Goal: Task Accomplishment & Management: Use online tool/utility

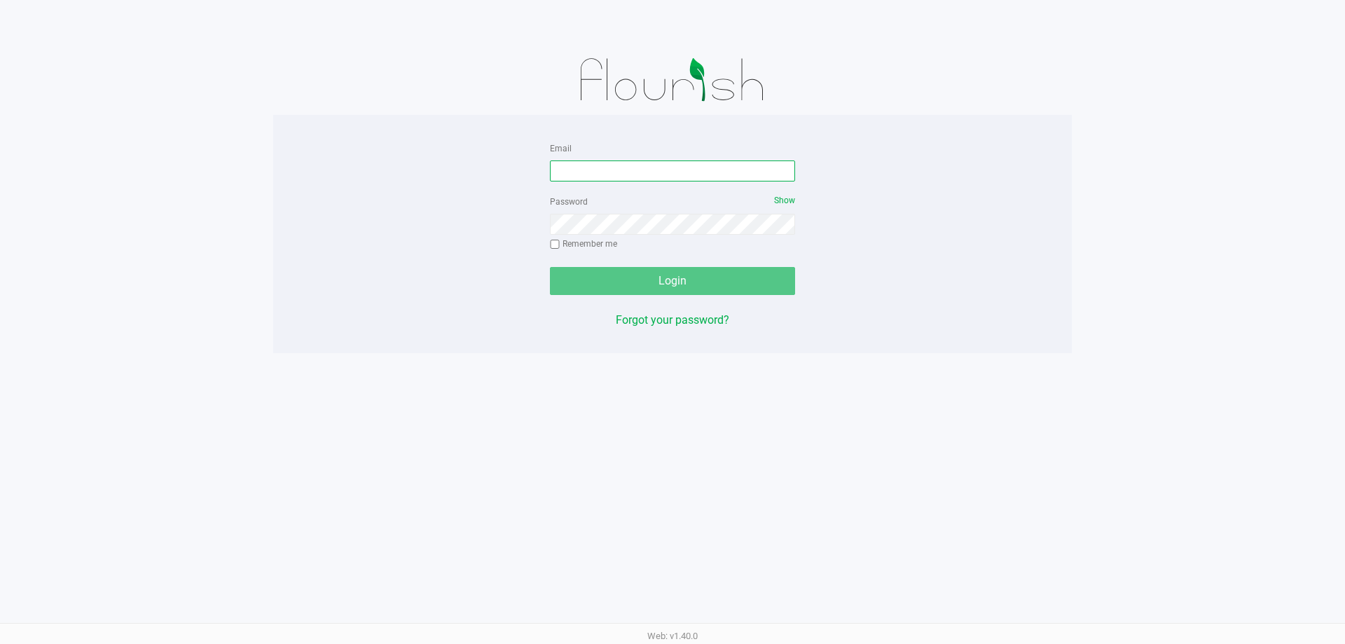
click at [698, 180] on input "Email" at bounding box center [672, 170] width 245 height 21
type input "mharrison@liveparallel.com"
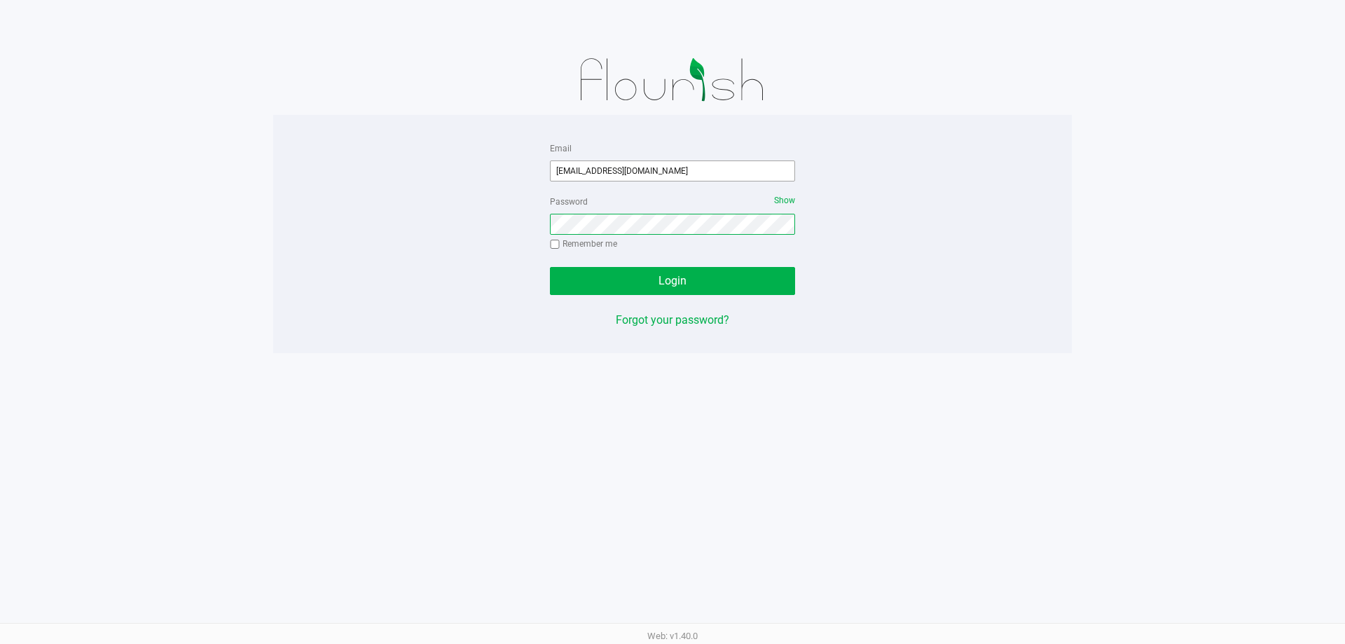
click at [550, 267] on button "Login" at bounding box center [672, 281] width 245 height 28
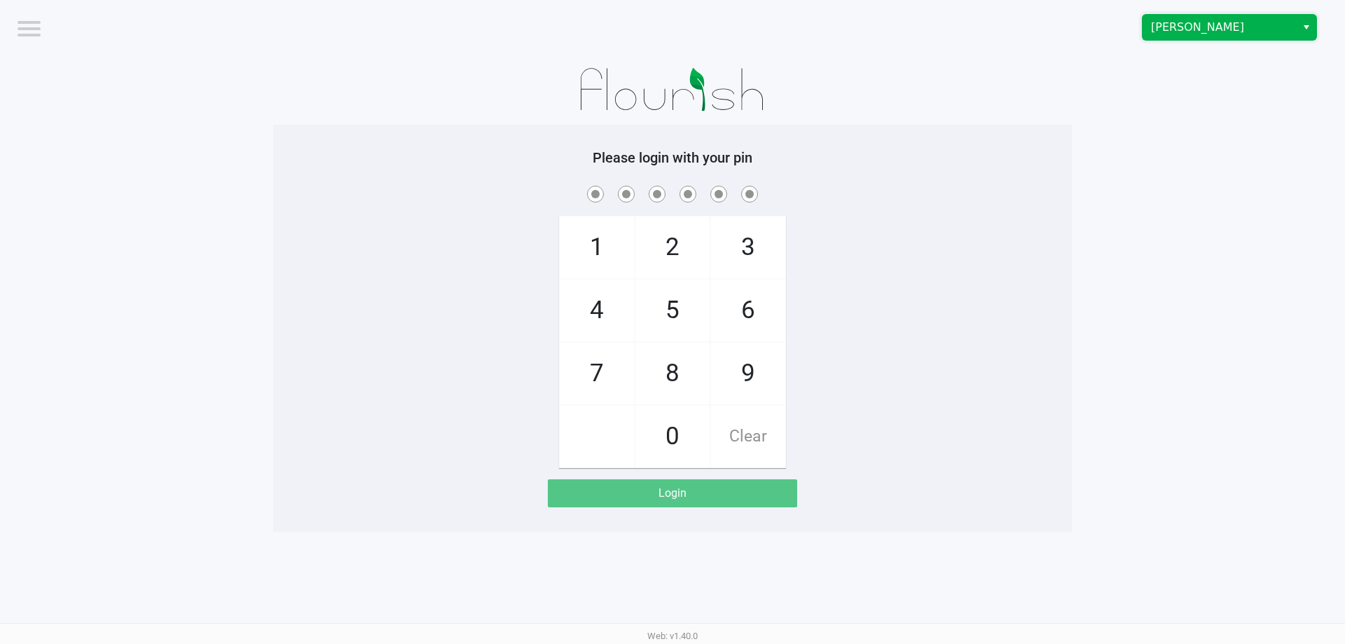
click at [1160, 30] on span "Brandon WC" at bounding box center [1219, 27] width 137 height 17
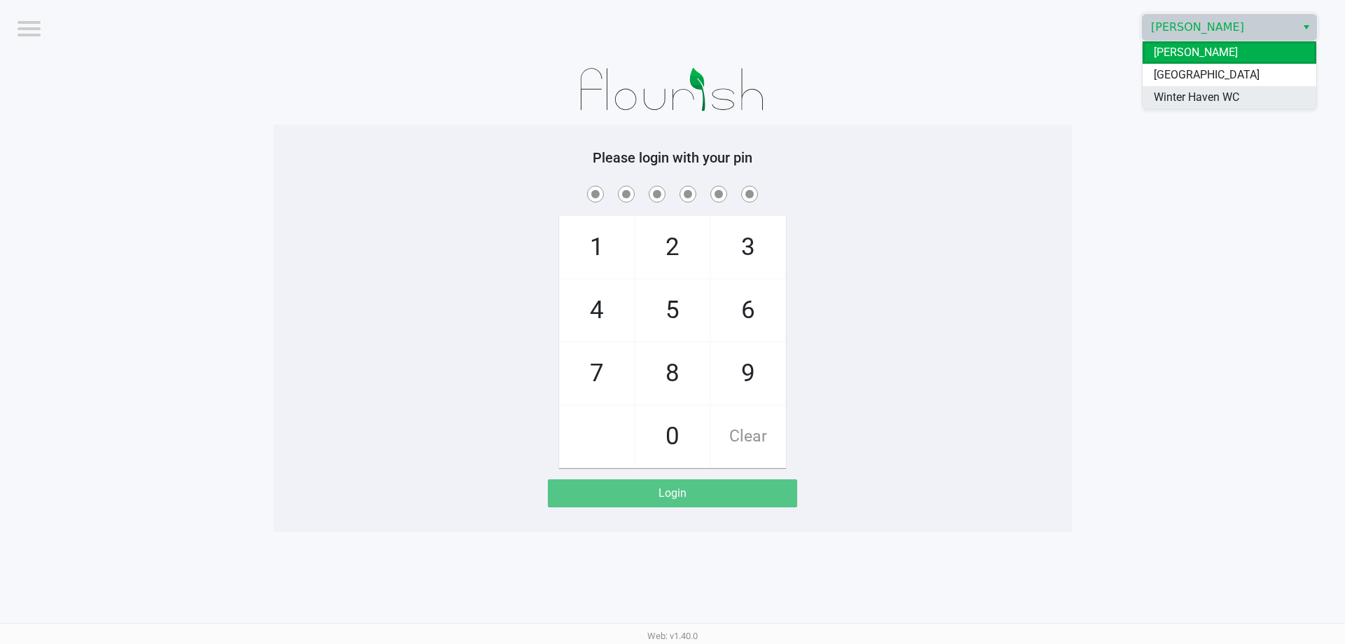
click at [1169, 101] on span "Winter Haven WC" at bounding box center [1196, 97] width 85 height 17
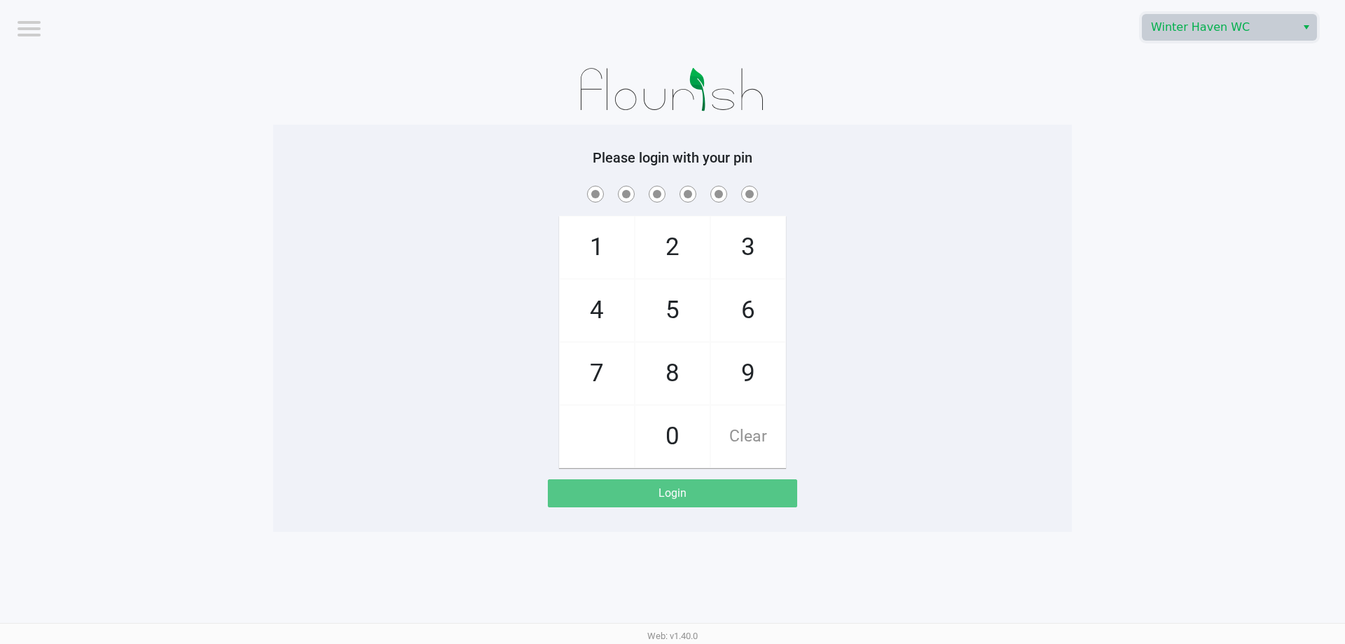
click at [1110, 214] on app-pos-login-wrapper "Logout Winter Haven WC Please login with your pin 1 4 7 2 5 8 0 3 6 9 Clear Log…" at bounding box center [672, 266] width 1345 height 532
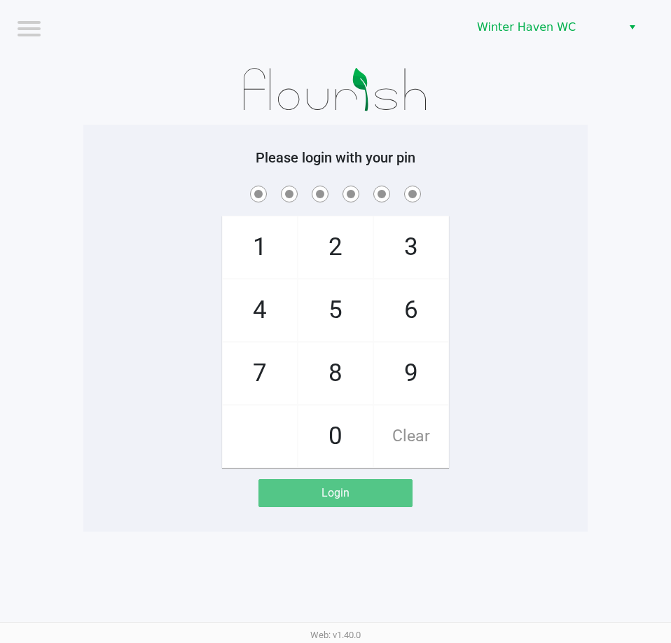
click at [555, 212] on div "1 4 7 2 5 8 0 3 6 9 Clear" at bounding box center [335, 325] width 504 height 285
checkbox input "true"
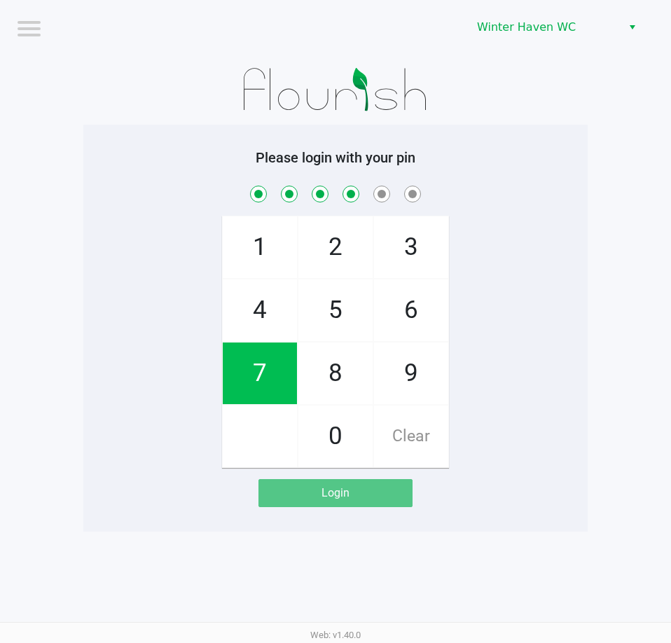
checkbox input "true"
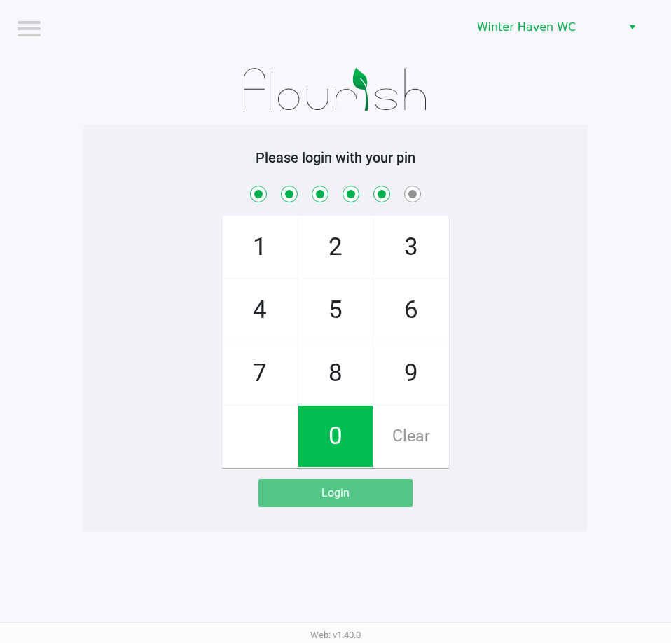
checkbox input "true"
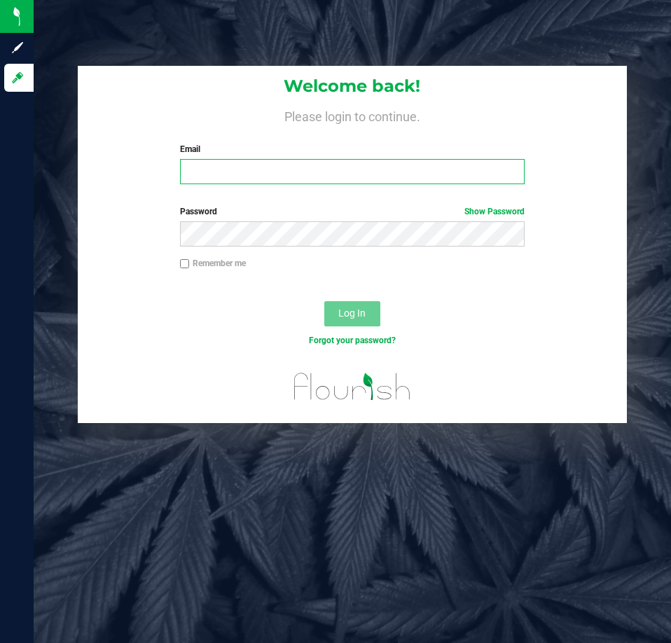
drag, startPoint x: 68, startPoint y: 2, endPoint x: 278, endPoint y: 170, distance: 269.1
click at [278, 170] on input "Email" at bounding box center [352, 171] width 345 height 25
type input "kpierce@liveparallel.com"
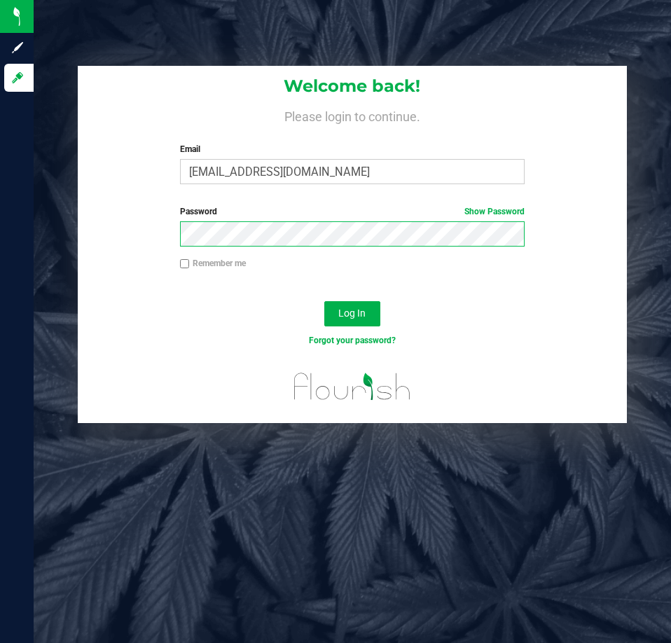
click at [324, 301] on button "Log In" at bounding box center [352, 313] width 56 height 25
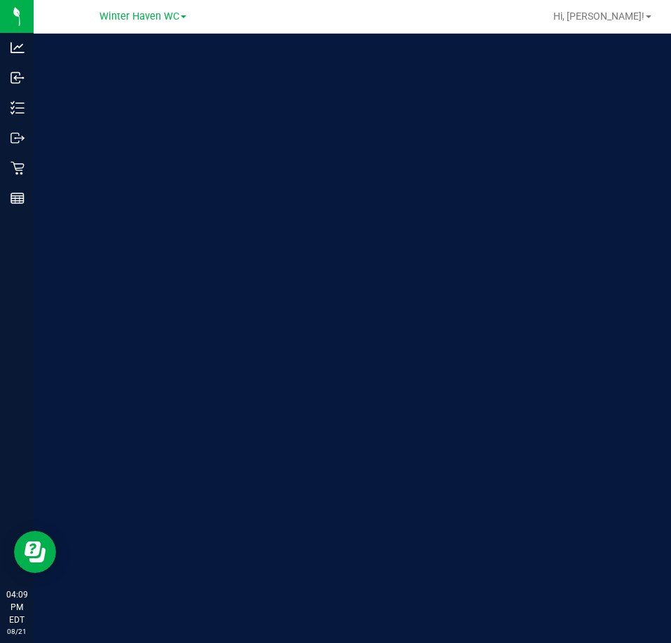
click at [34, 165] on div "Welcome to Flourish Software Seed-to-Sale Tracking & Analytics" at bounding box center [209, 338] width 350 height 609
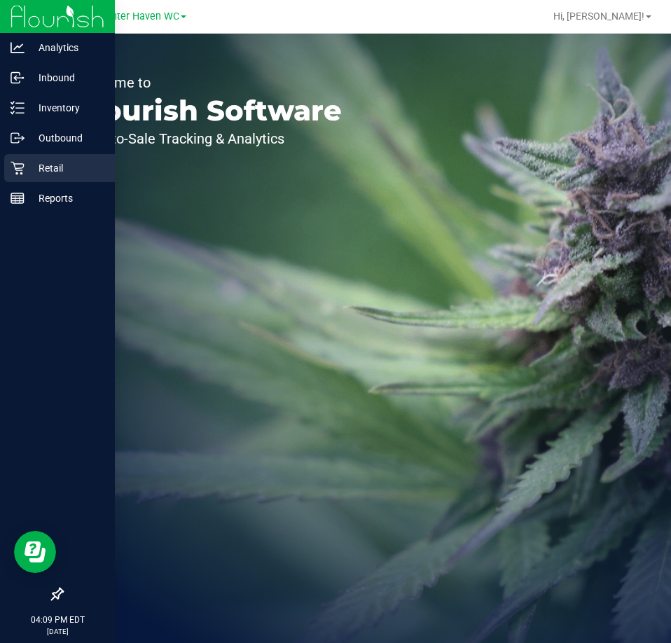
drag, startPoint x: 26, startPoint y: 163, endPoint x: 14, endPoint y: 161, distance: 12.0
click at [25, 163] on p "Retail" at bounding box center [67, 168] width 84 height 17
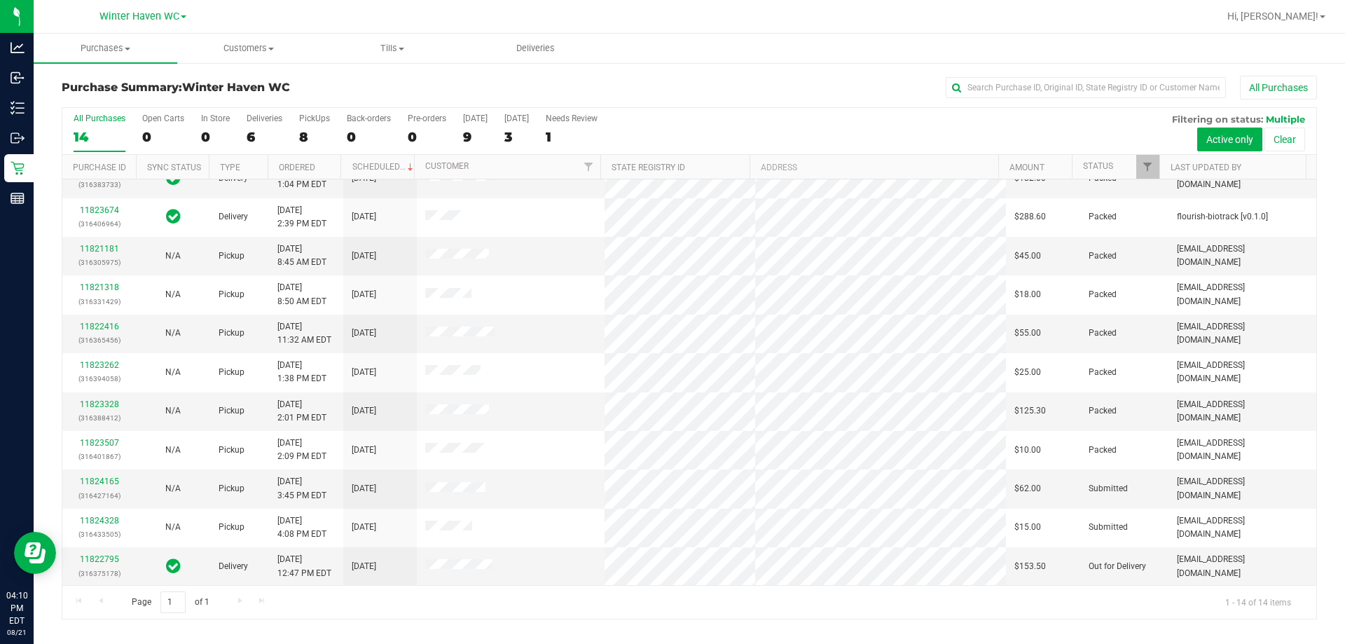
scroll to position [137, 0]
click at [95, 481] on link "11824165" at bounding box center [99, 481] width 39 height 10
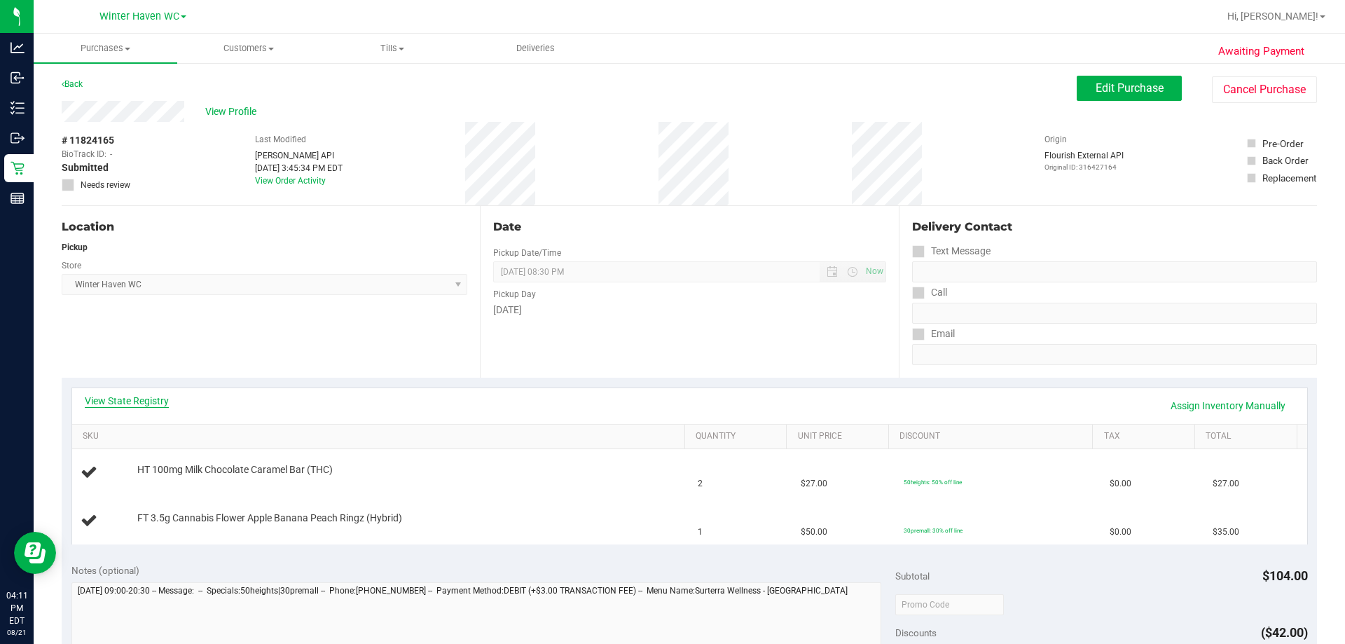
click at [155, 398] on link "View State Registry" at bounding box center [127, 401] width 84 height 14
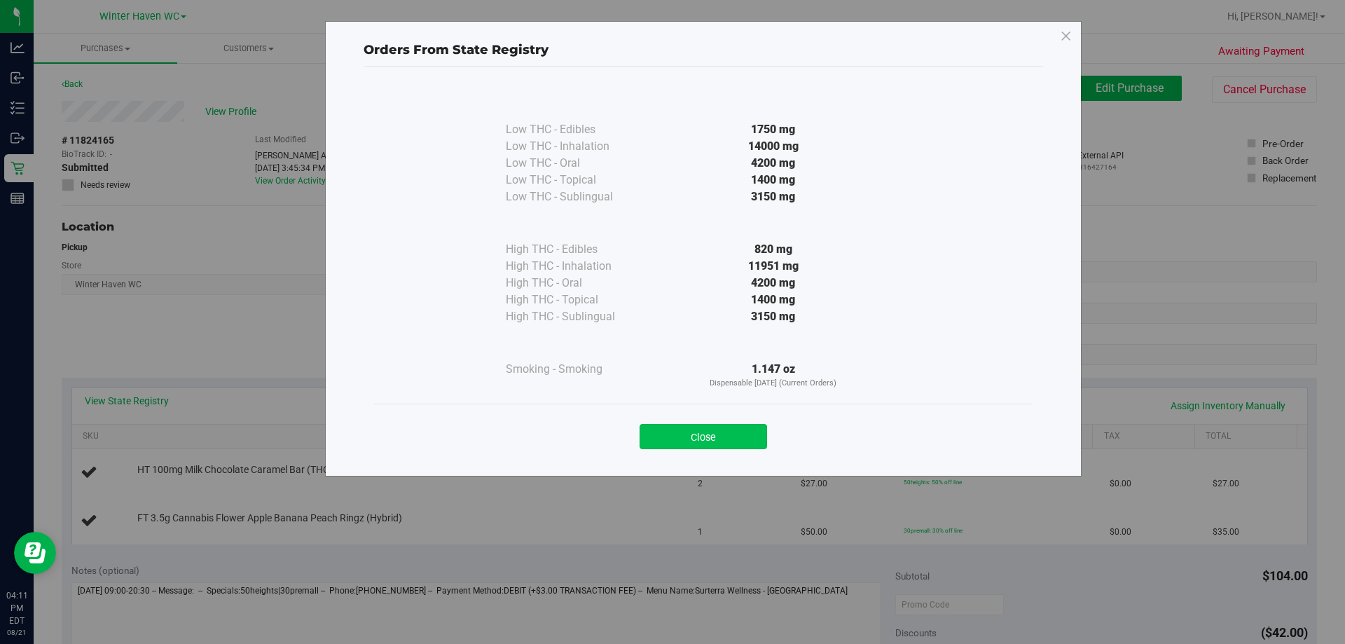
click at [658, 426] on button "Close" at bounding box center [703, 436] width 127 height 25
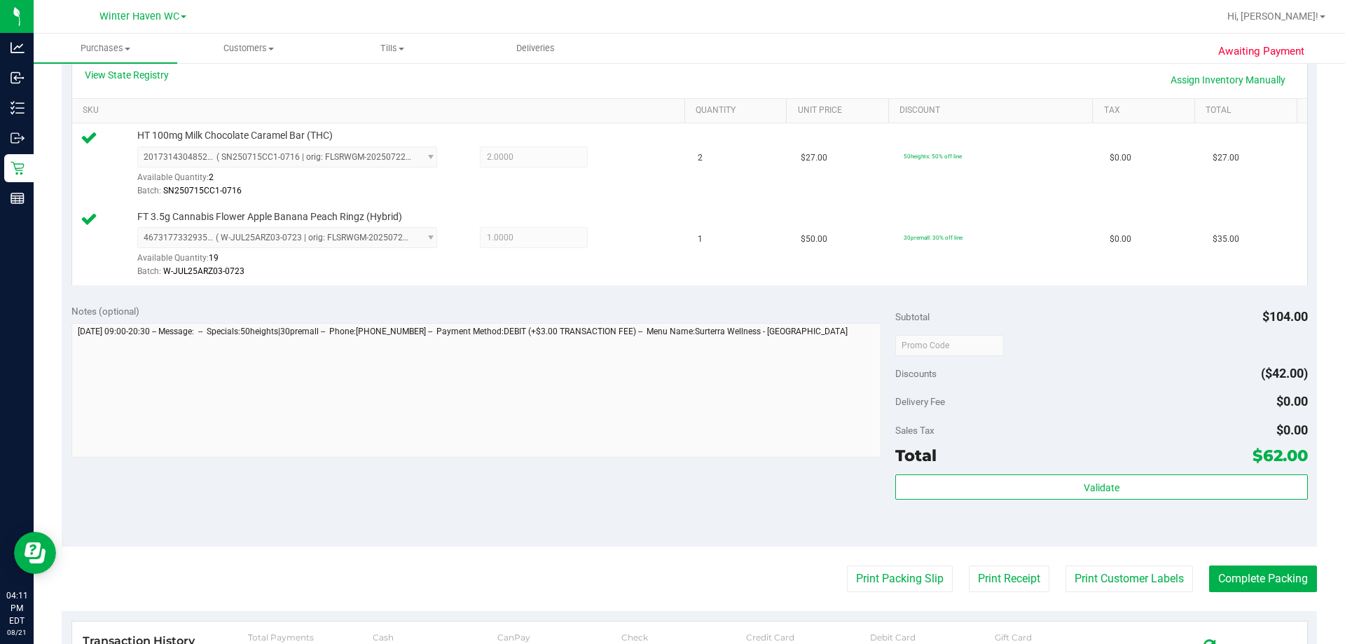
scroll to position [350, 0]
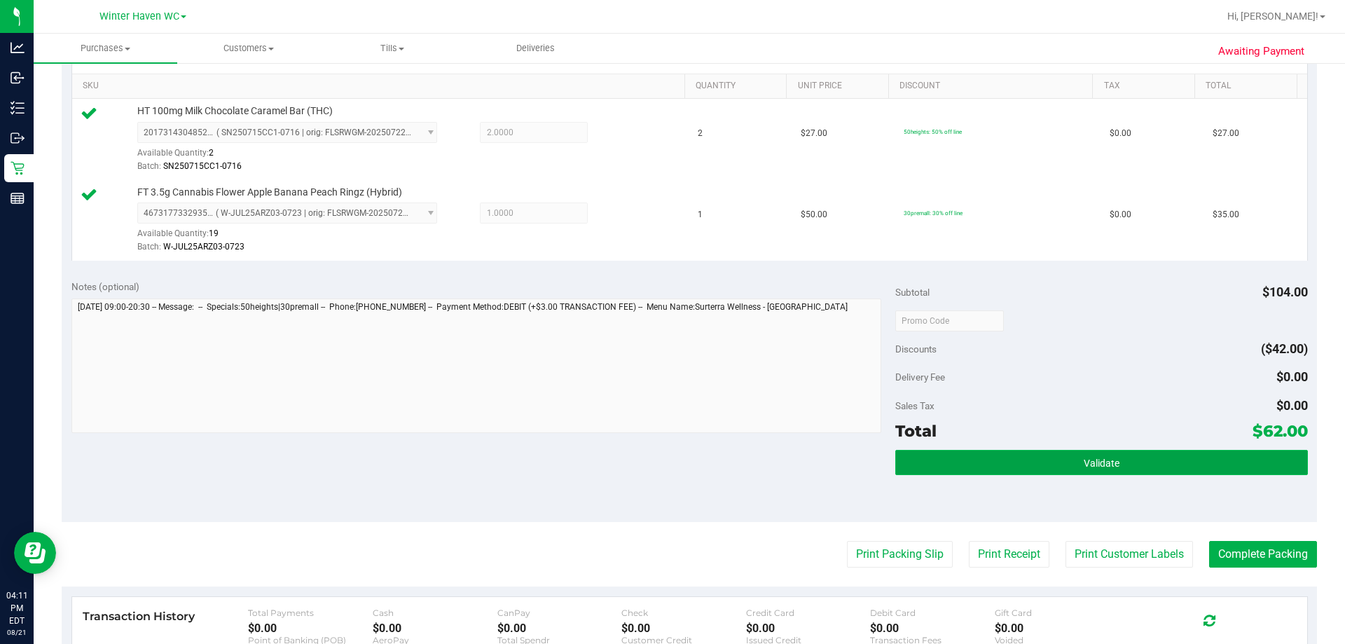
click at [1103, 459] on span "Validate" at bounding box center [1102, 462] width 36 height 11
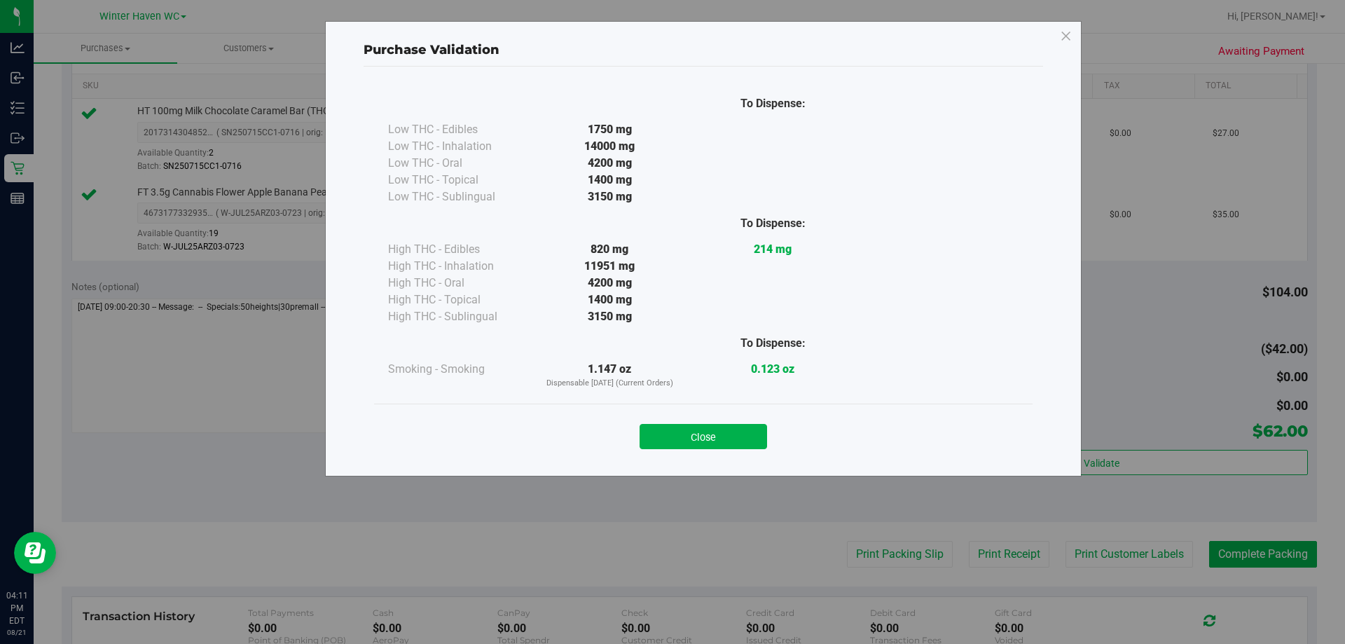
click at [712, 449] on div "Close" at bounding box center [703, 432] width 658 height 57
click at [731, 439] on button "Close" at bounding box center [703, 436] width 127 height 25
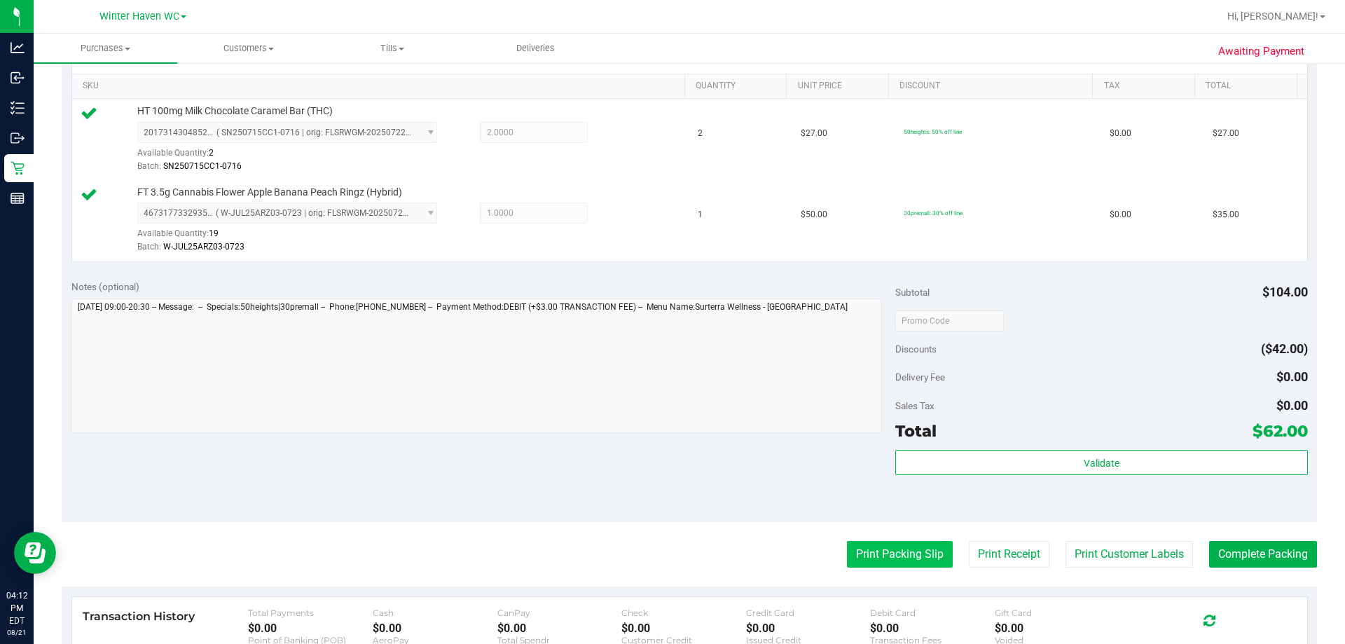
click at [883, 558] on button "Print Packing Slip" at bounding box center [900, 554] width 106 height 27
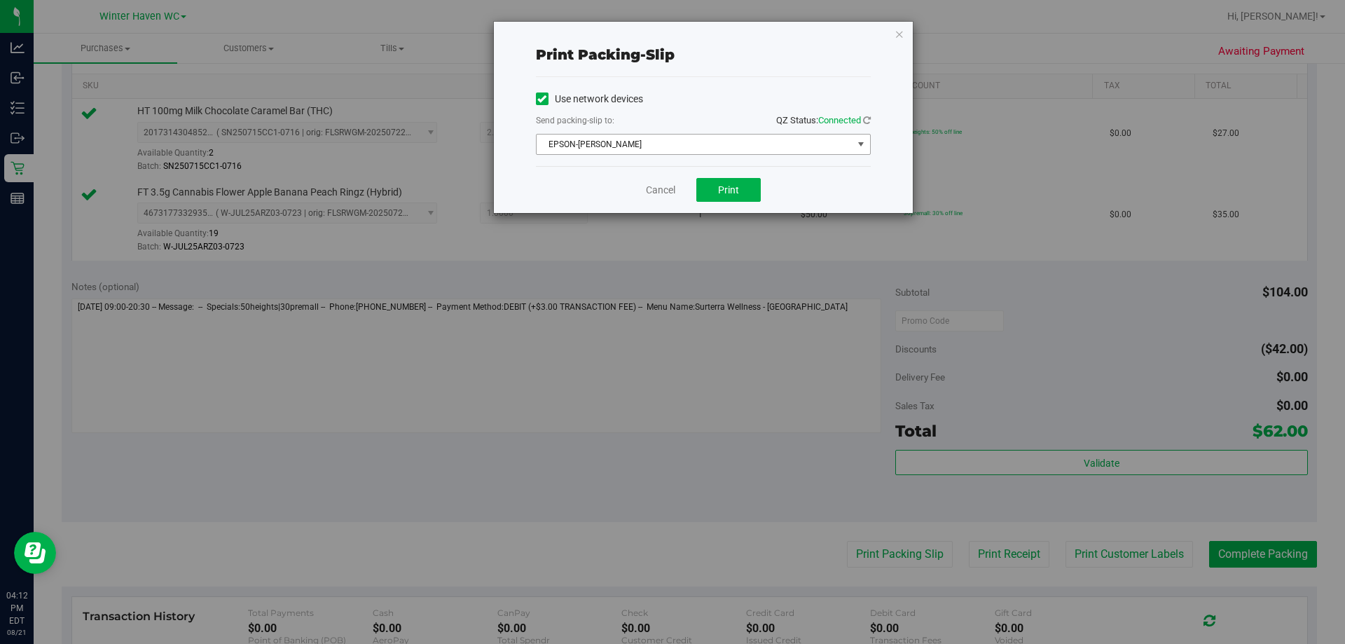
click at [727, 137] on span "EPSON-JAMES BUCHANAN" at bounding box center [695, 145] width 316 height 20
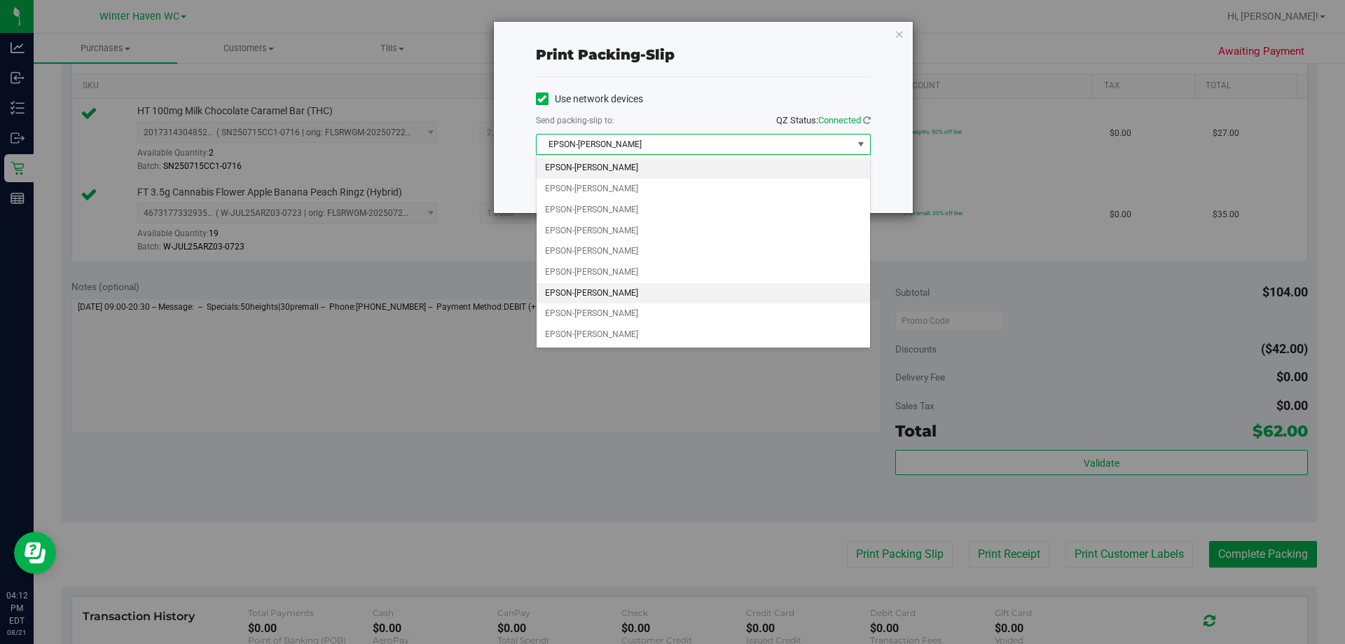
click at [638, 288] on li "EPSON-JAMES-OTTO" at bounding box center [703, 293] width 333 height 21
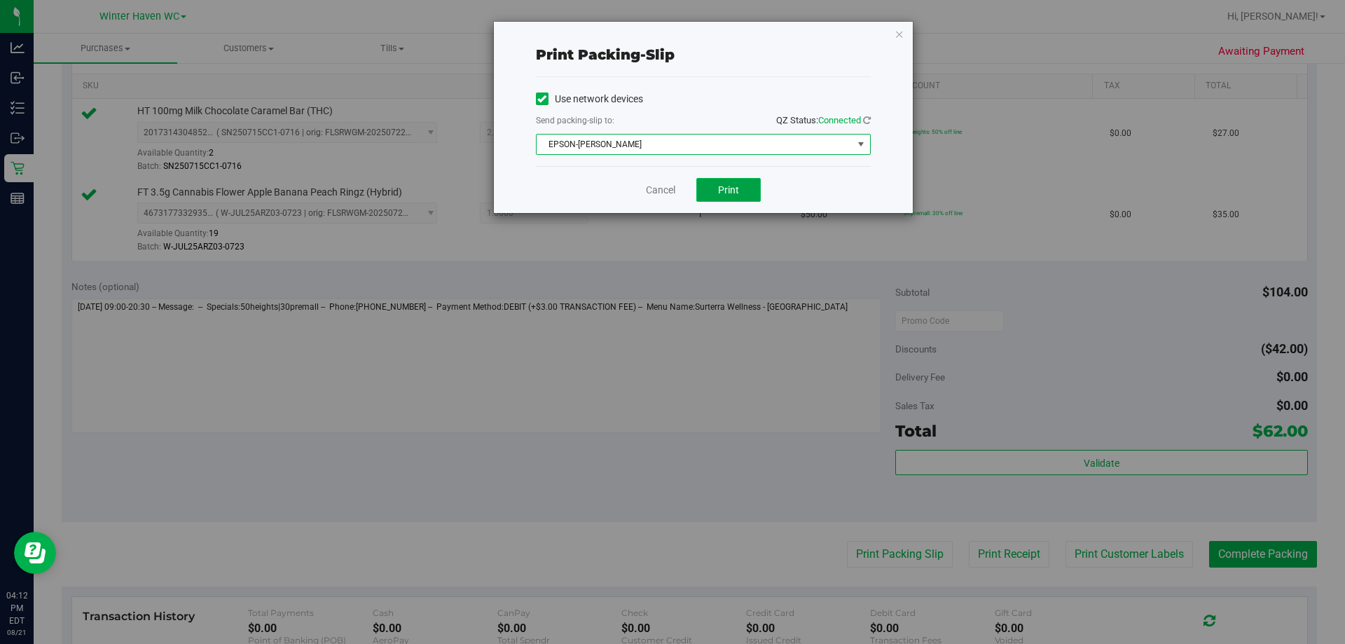
click at [726, 194] on span "Print" at bounding box center [728, 189] width 21 height 11
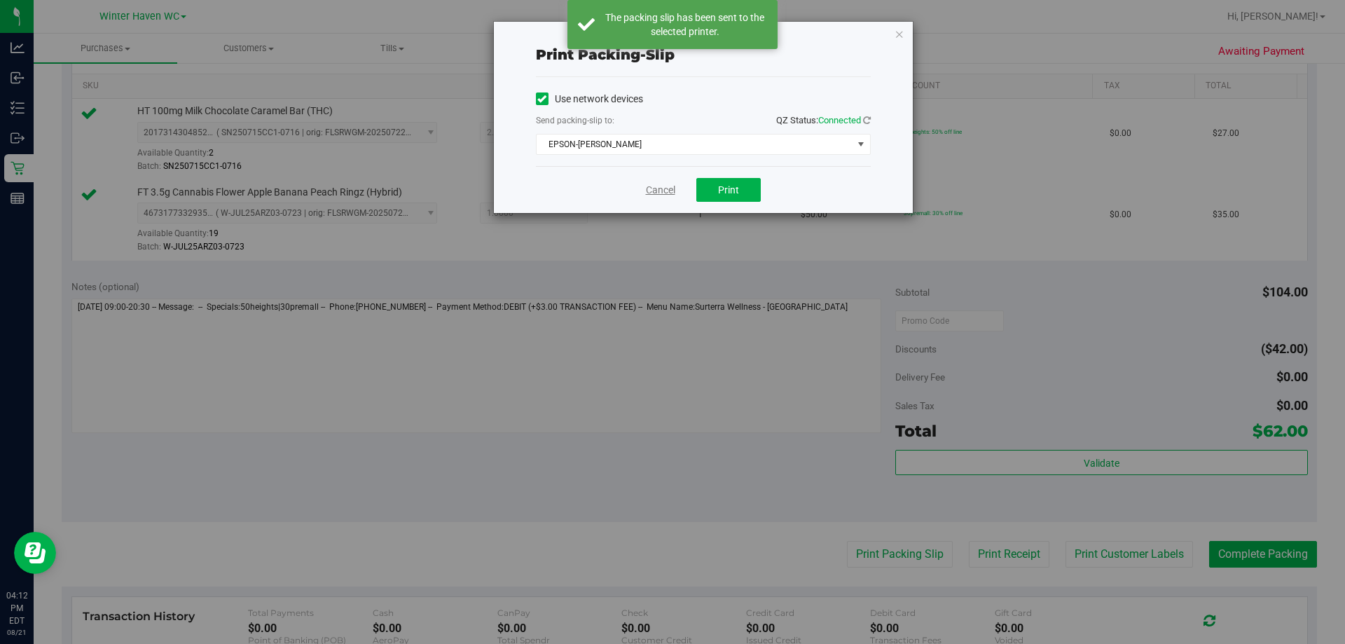
click at [667, 191] on link "Cancel" at bounding box center [660, 190] width 29 height 15
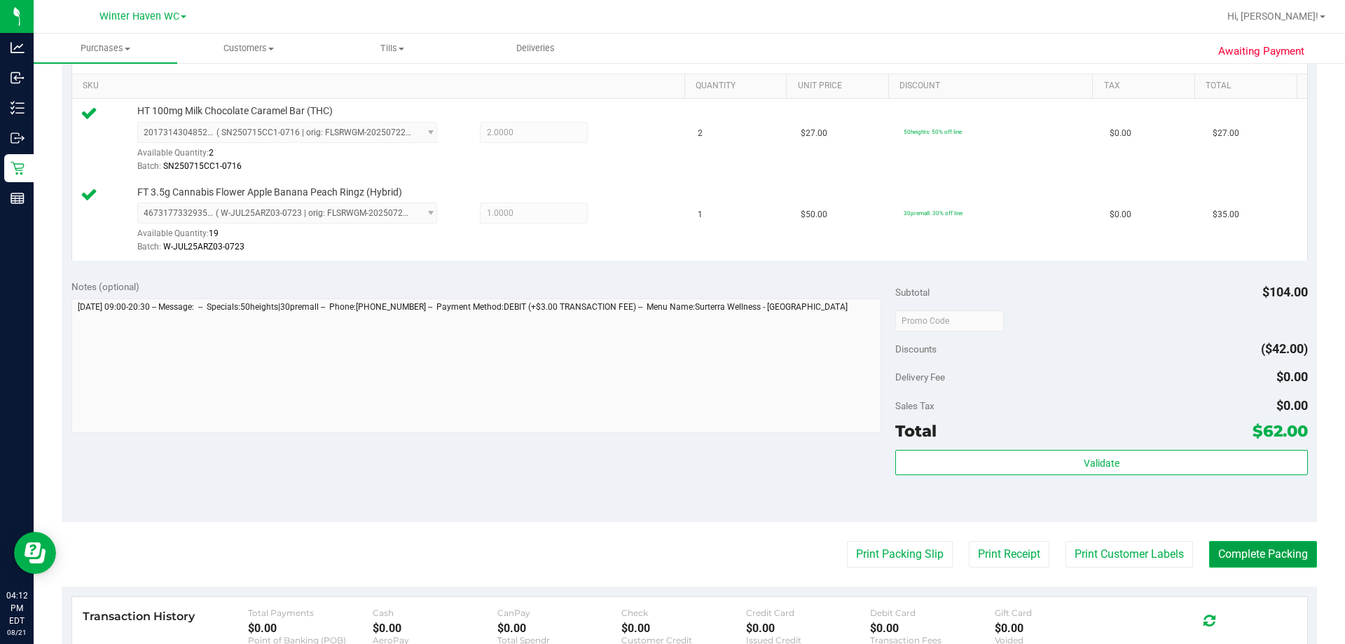
click at [1272, 553] on button "Complete Packing" at bounding box center [1263, 554] width 108 height 27
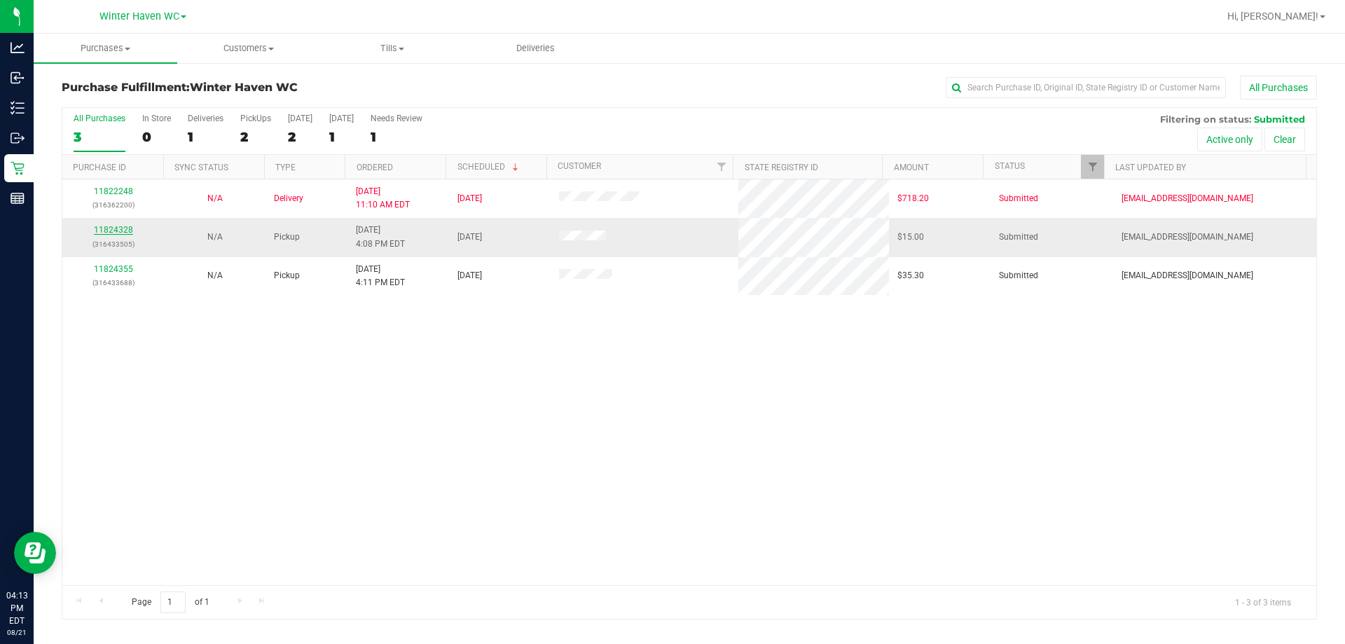
click at [109, 233] on link "11824328" at bounding box center [113, 230] width 39 height 10
click at [102, 230] on link "11824328" at bounding box center [113, 230] width 39 height 10
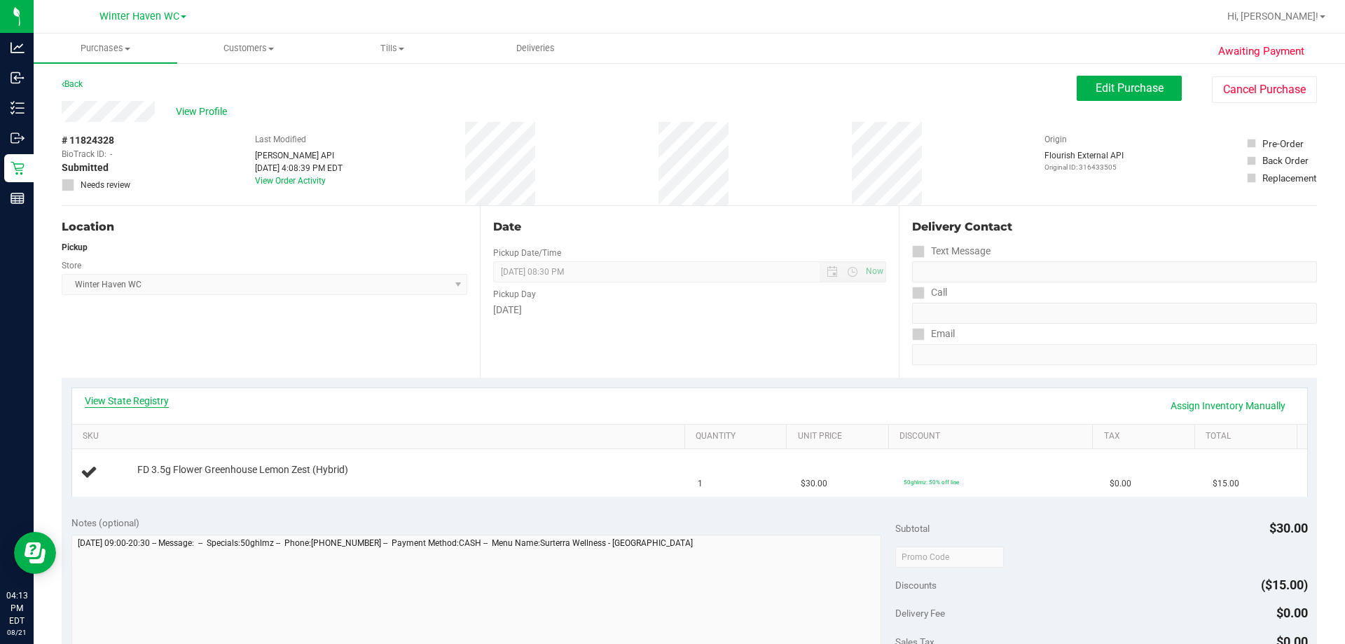
click at [155, 396] on link "View State Registry" at bounding box center [127, 401] width 84 height 14
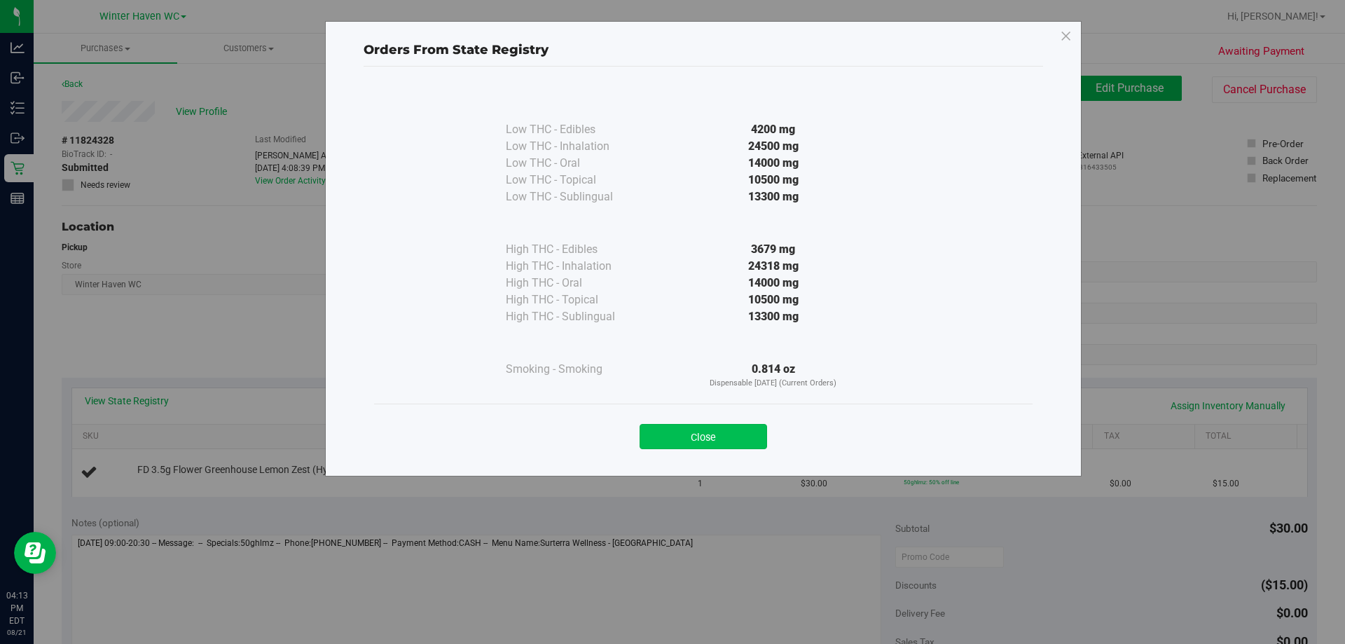
click at [695, 436] on button "Close" at bounding box center [703, 436] width 127 height 25
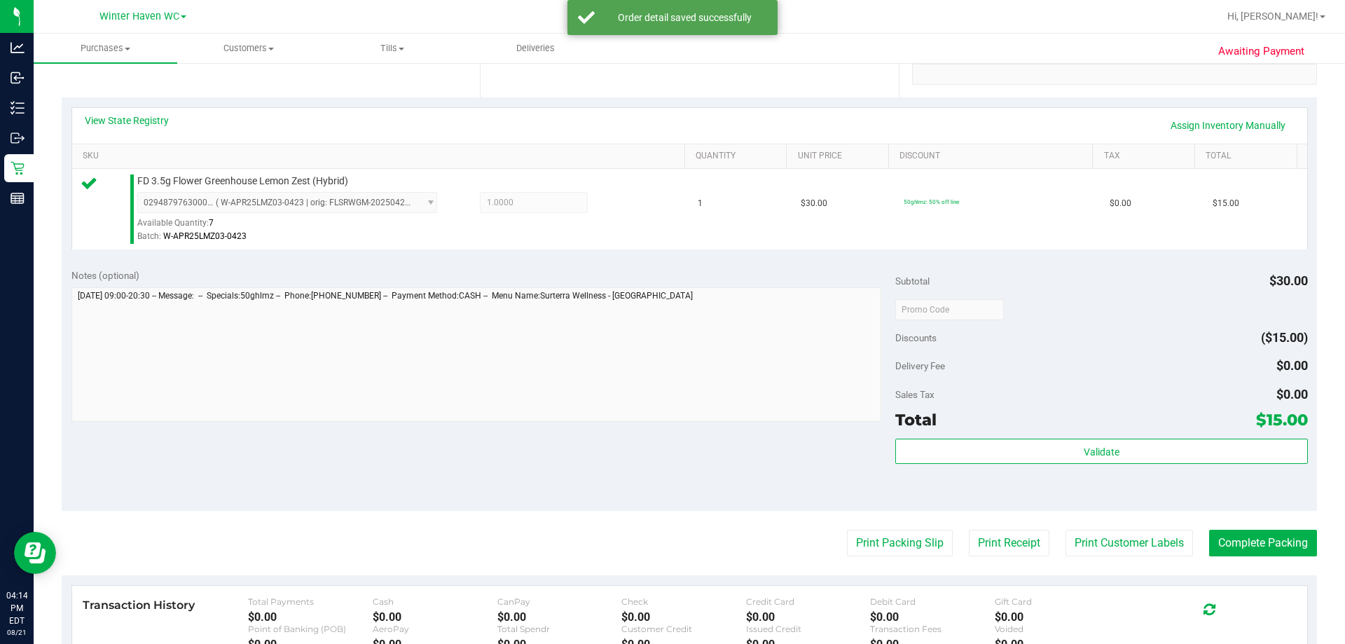
scroll to position [490, 0]
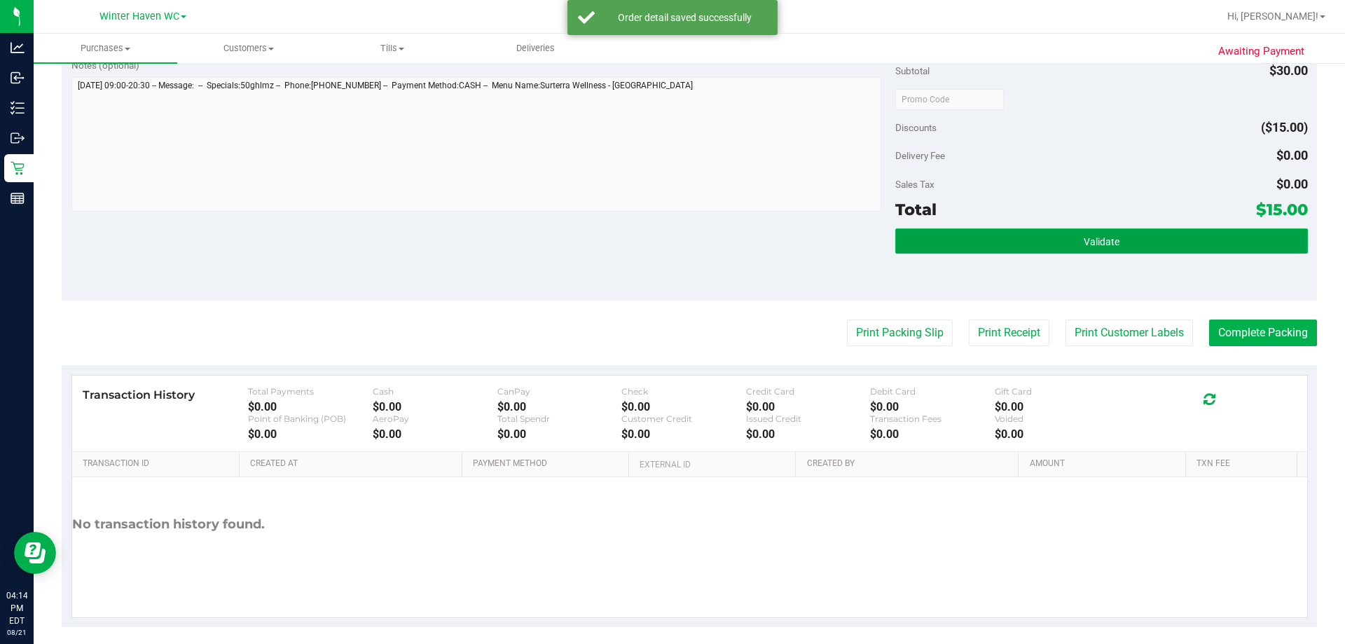
click at [1105, 244] on span "Validate" at bounding box center [1102, 241] width 36 height 11
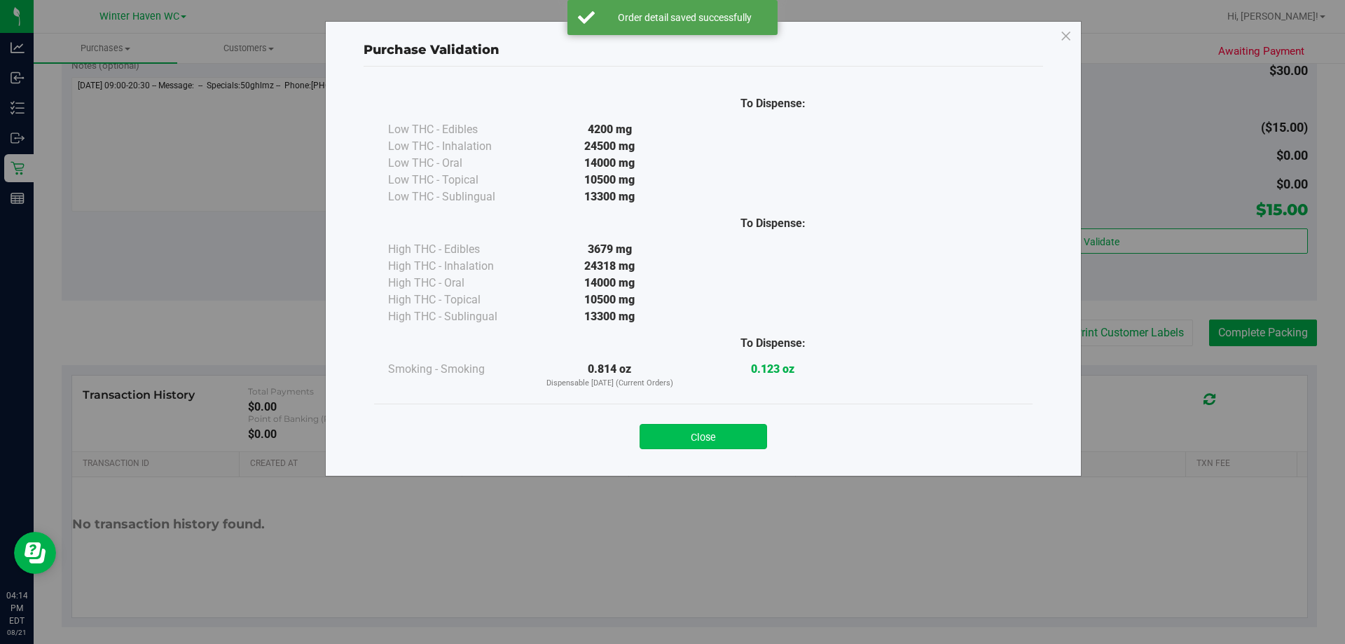
click at [710, 432] on button "Close" at bounding box center [703, 436] width 127 height 25
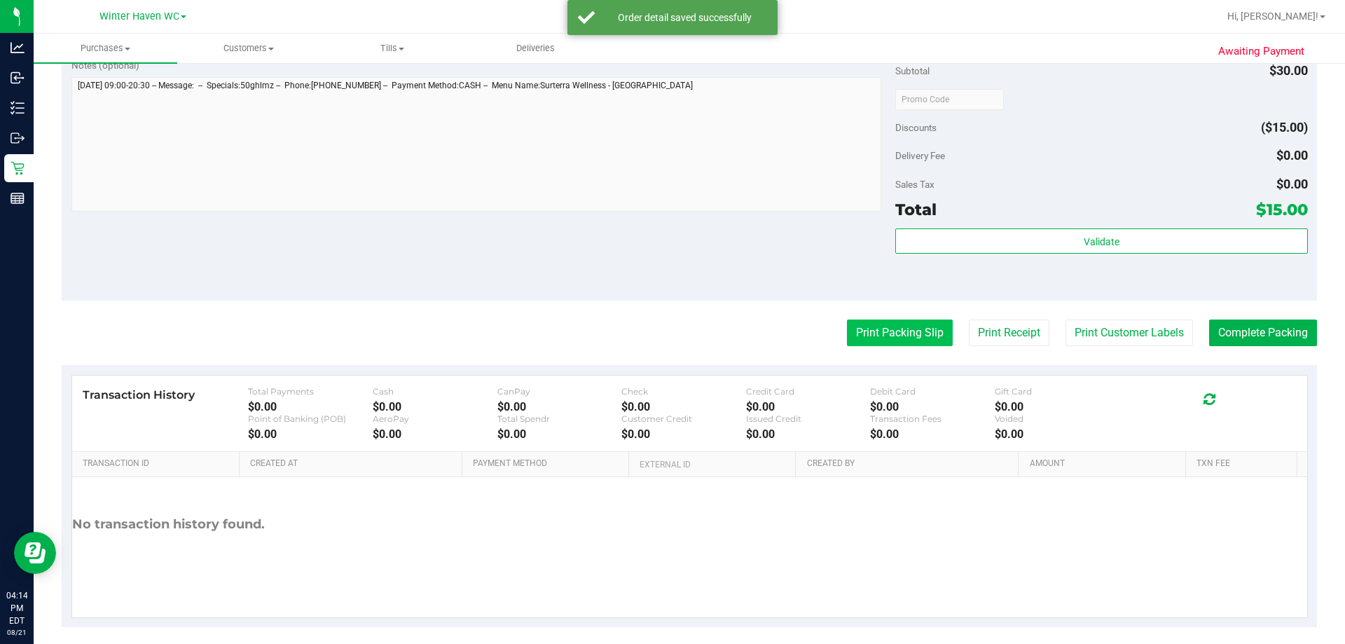
click at [871, 336] on button "Print Packing Slip" at bounding box center [900, 332] width 106 height 27
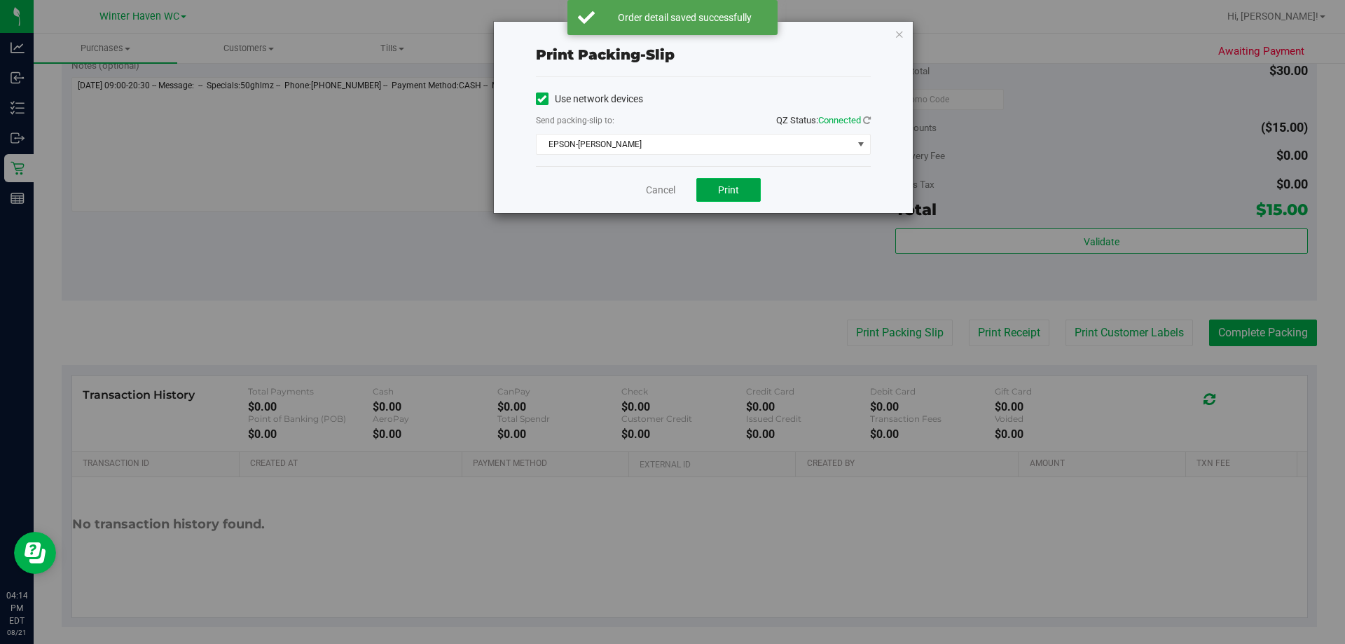
click at [741, 191] on button "Print" at bounding box center [728, 190] width 64 height 24
click at [659, 188] on link "Cancel" at bounding box center [660, 190] width 29 height 15
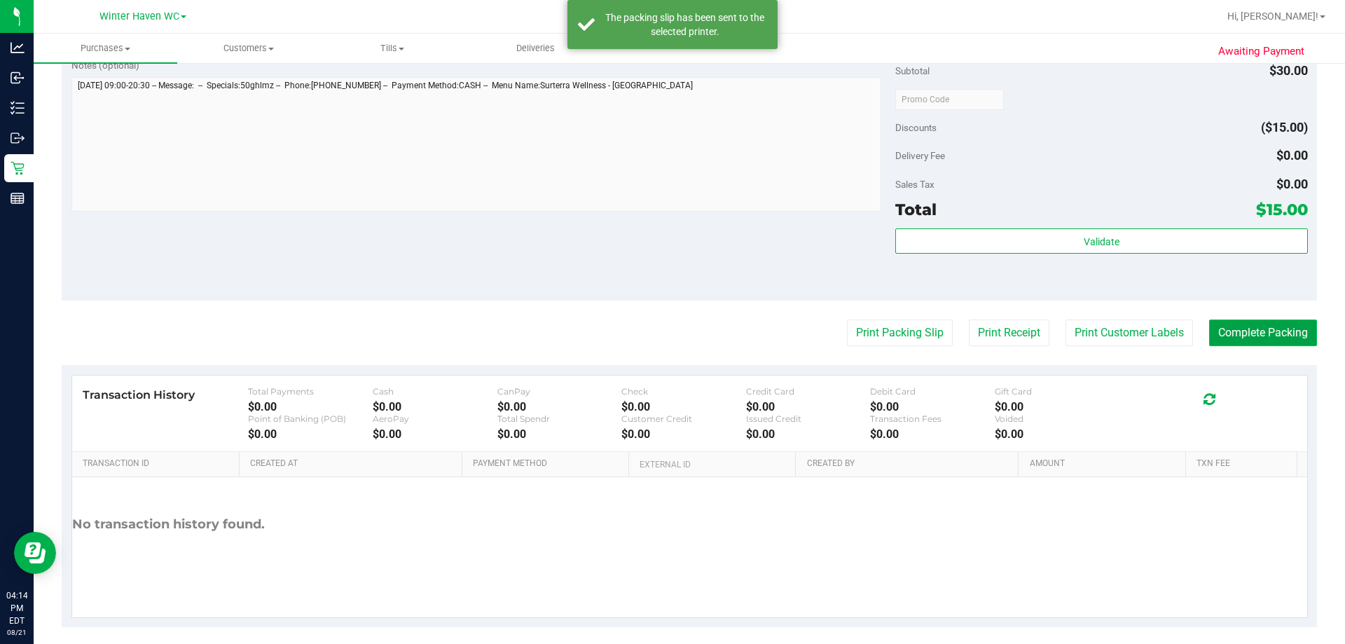
click at [1217, 341] on button "Complete Packing" at bounding box center [1263, 332] width 108 height 27
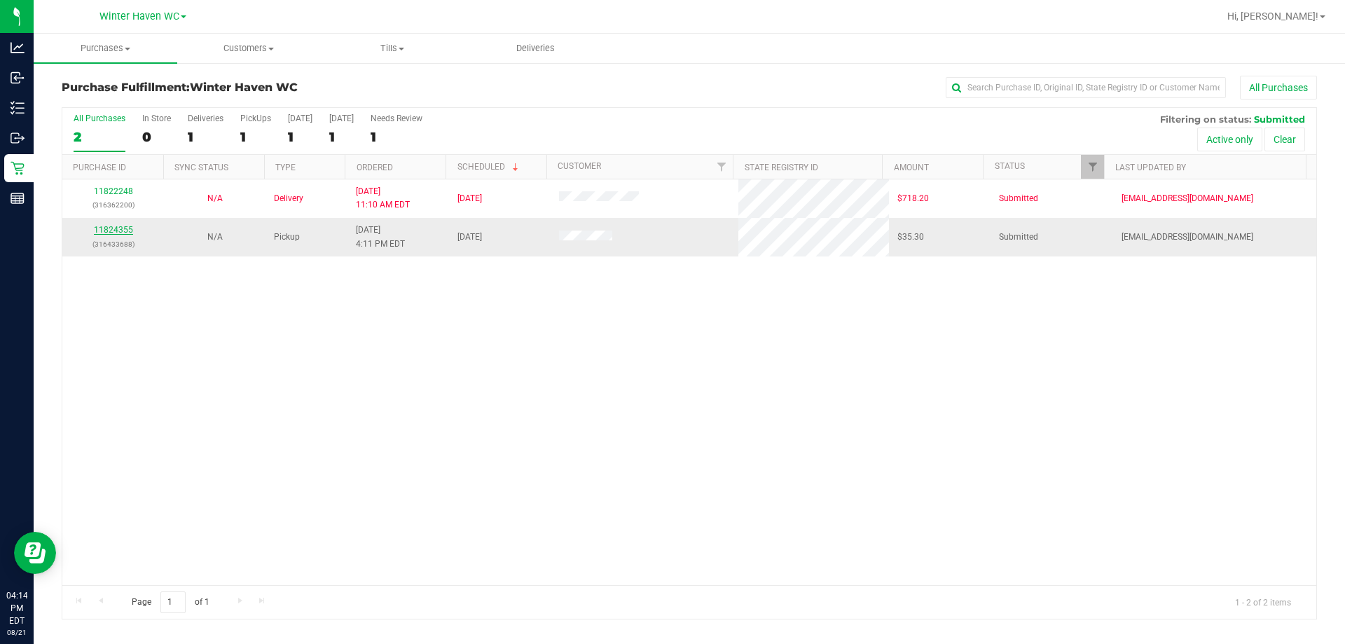
click at [104, 230] on link "11824355" at bounding box center [113, 230] width 39 height 10
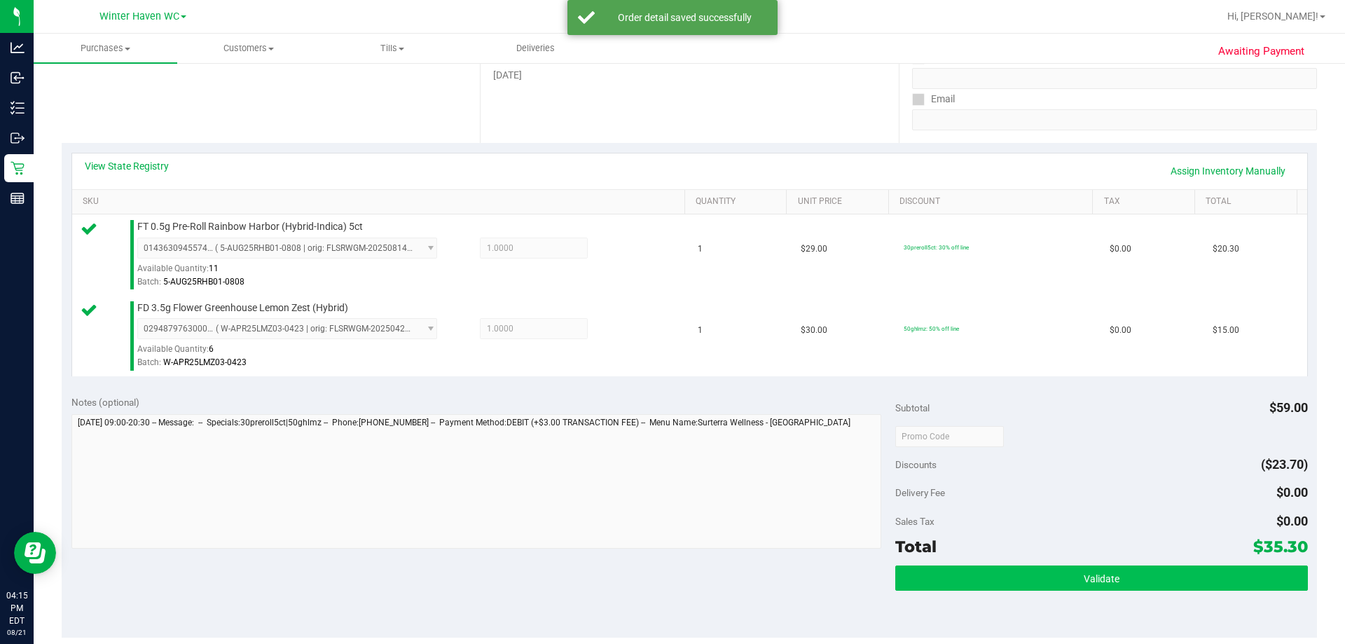
scroll to position [490, 0]
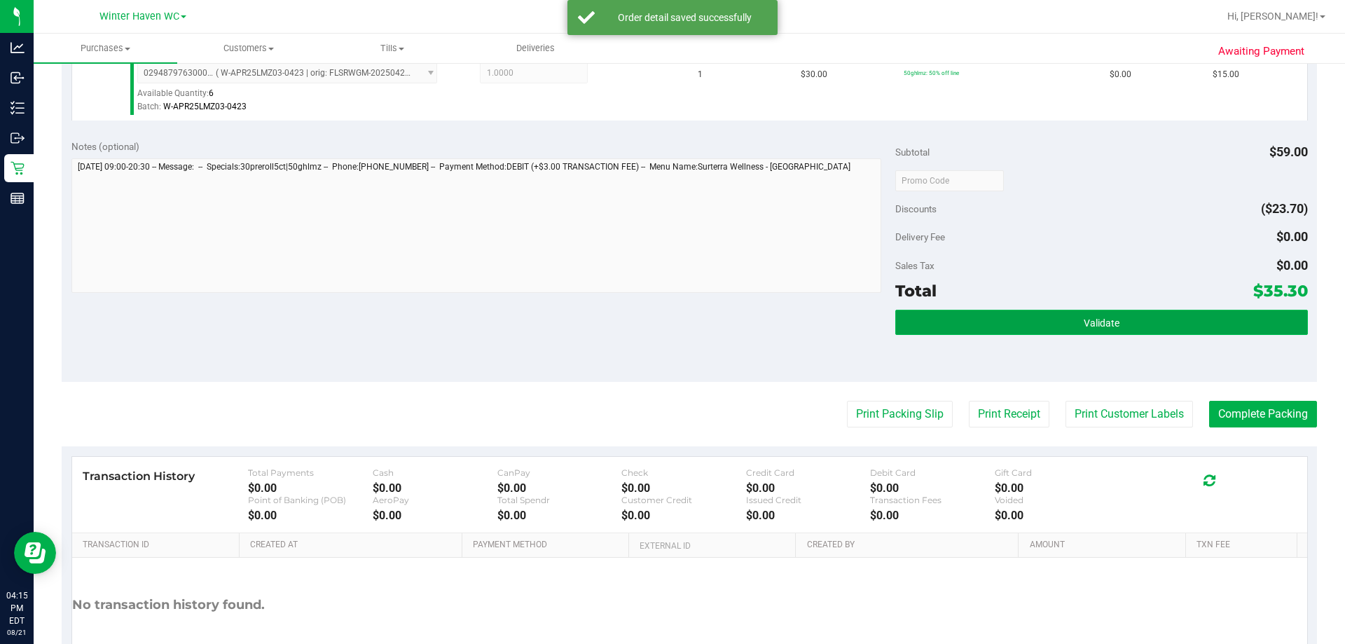
click at [1091, 313] on button "Validate" at bounding box center [1101, 322] width 412 height 25
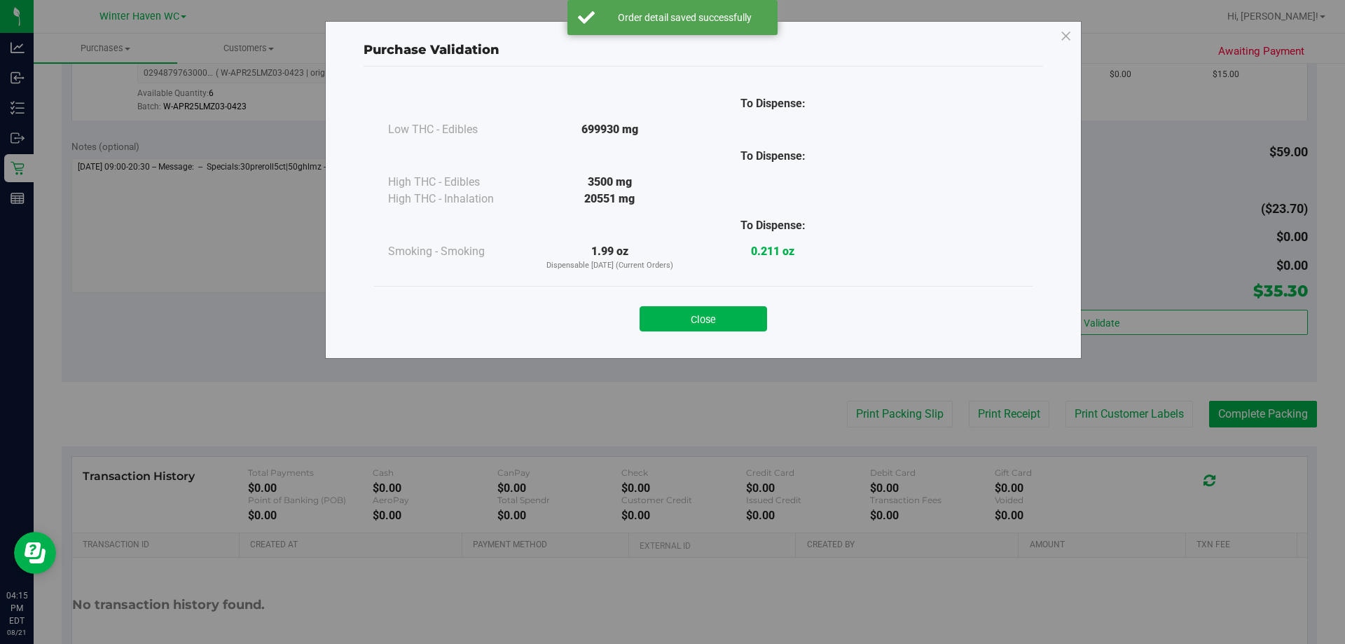
click at [629, 326] on div "Close" at bounding box center [703, 314] width 637 height 35
click at [740, 322] on button "Close" at bounding box center [703, 318] width 127 height 25
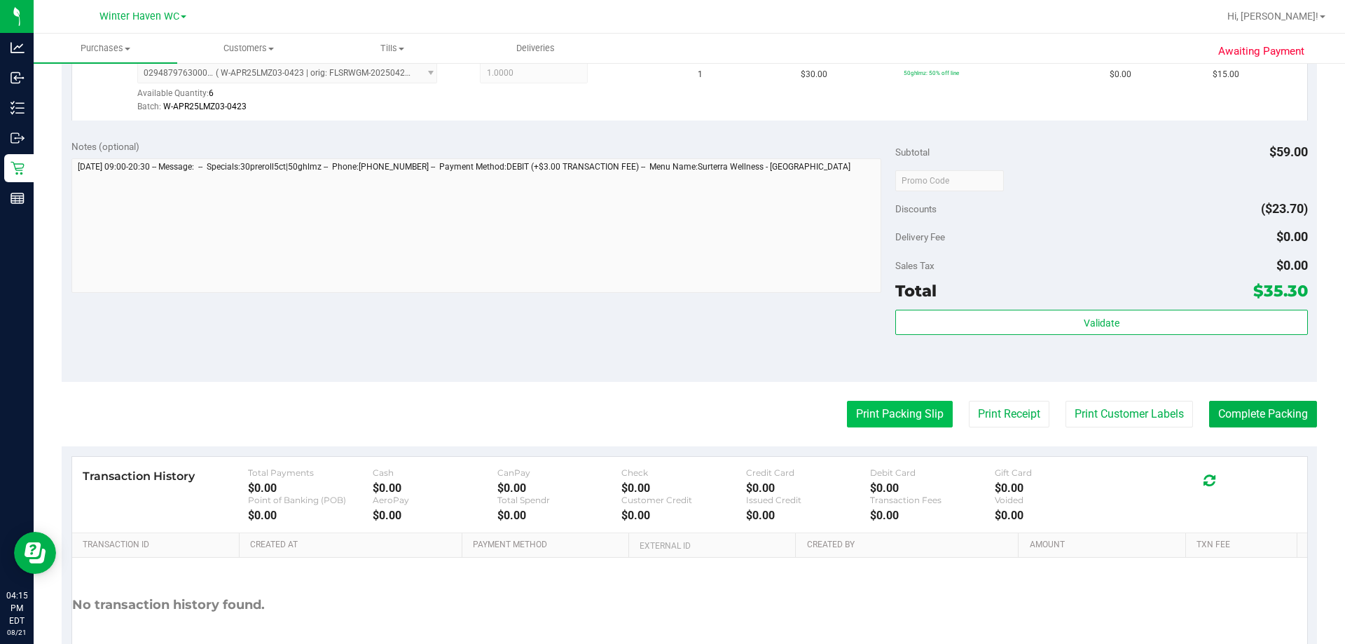
click at [853, 413] on button "Print Packing Slip" at bounding box center [900, 414] width 106 height 27
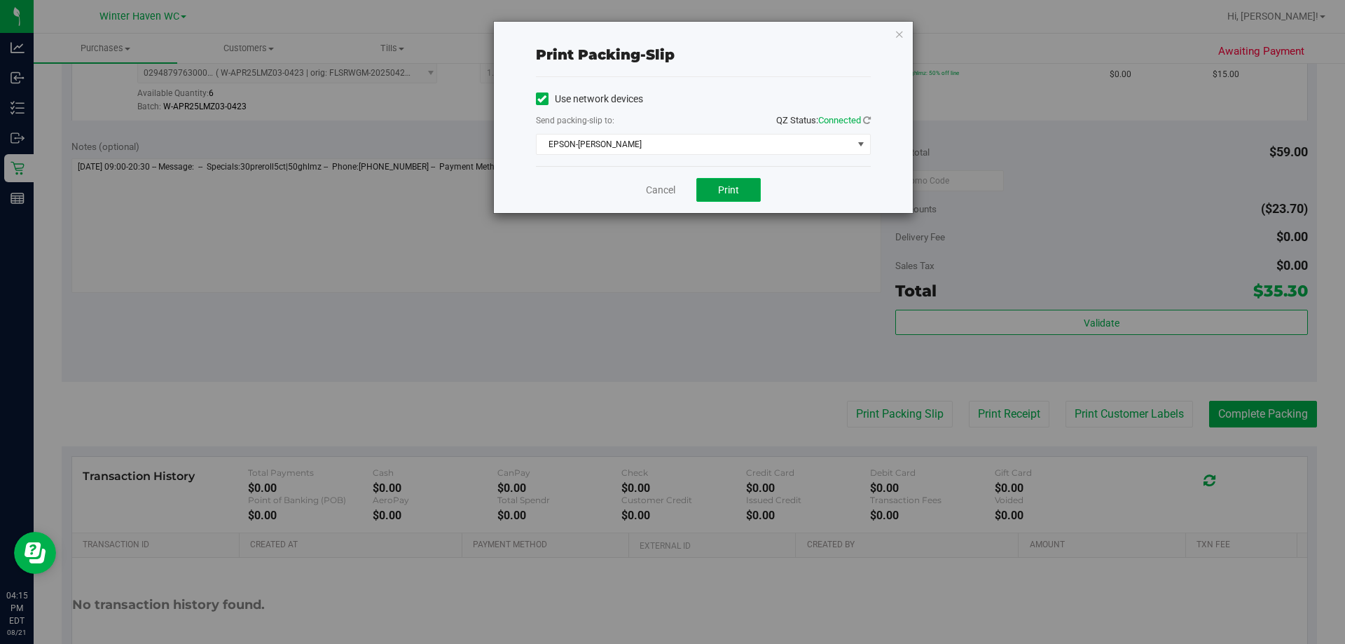
click at [704, 189] on button "Print" at bounding box center [728, 190] width 64 height 24
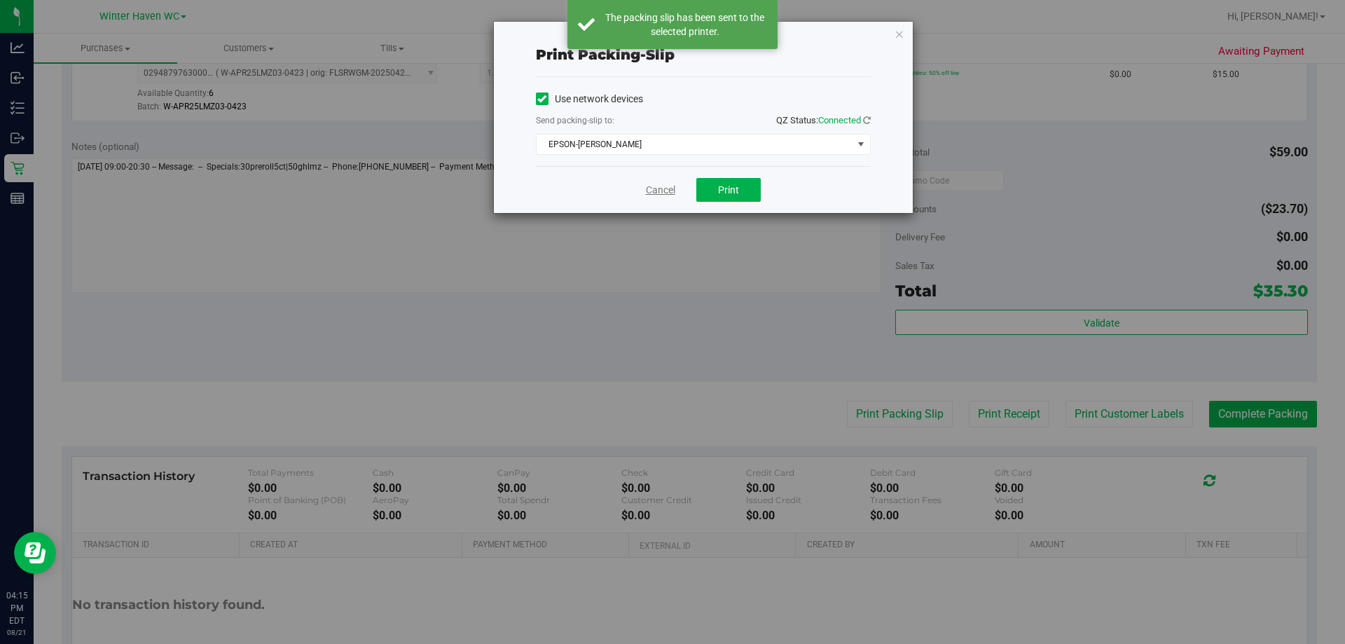
click at [651, 189] on link "Cancel" at bounding box center [660, 190] width 29 height 15
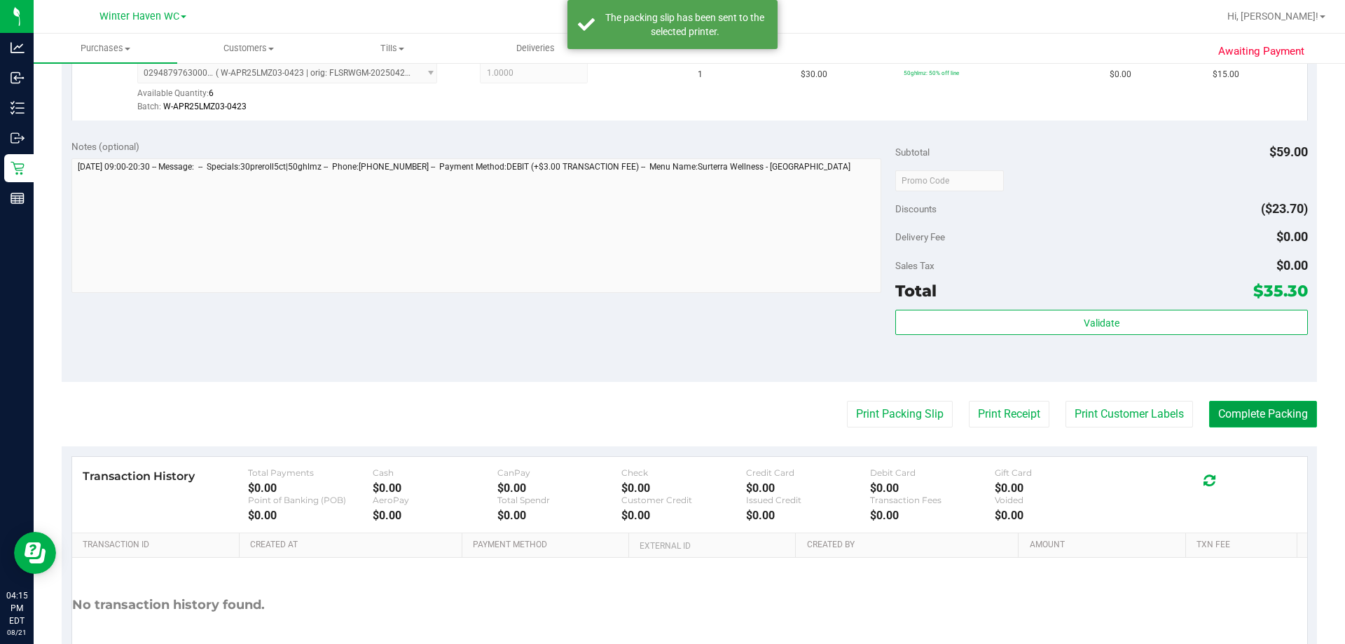
click at [1241, 409] on button "Complete Packing" at bounding box center [1263, 414] width 108 height 27
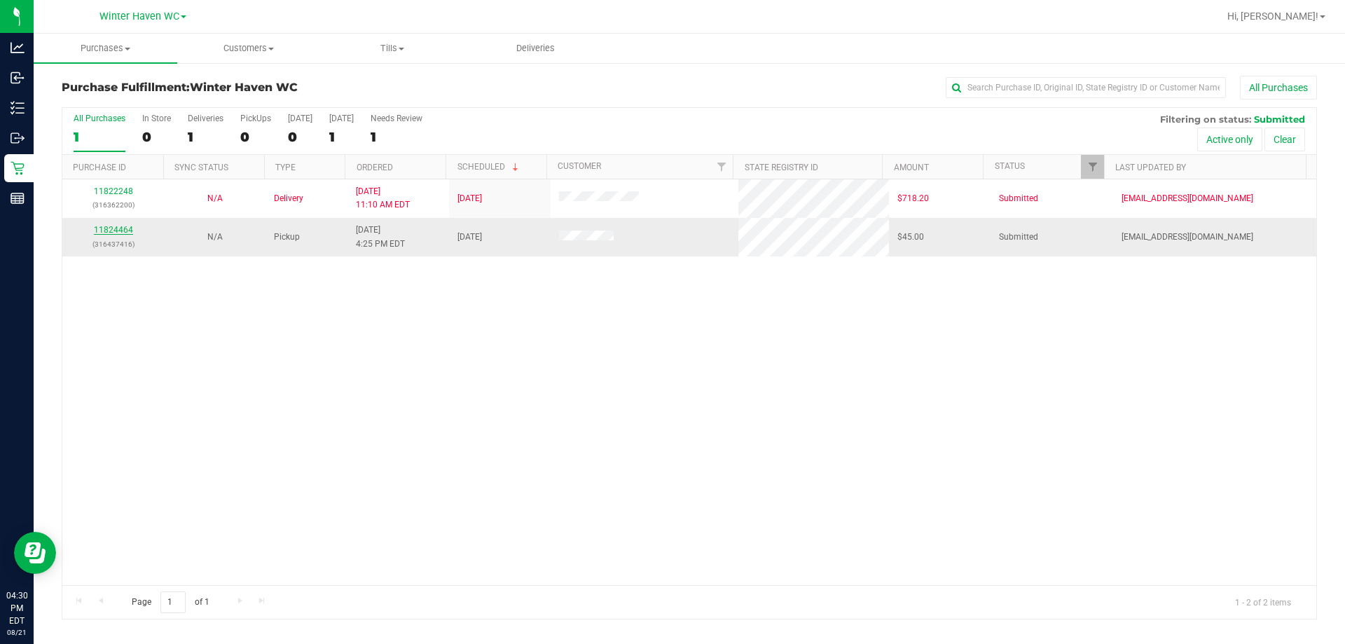
click at [103, 230] on link "11824464" at bounding box center [113, 230] width 39 height 10
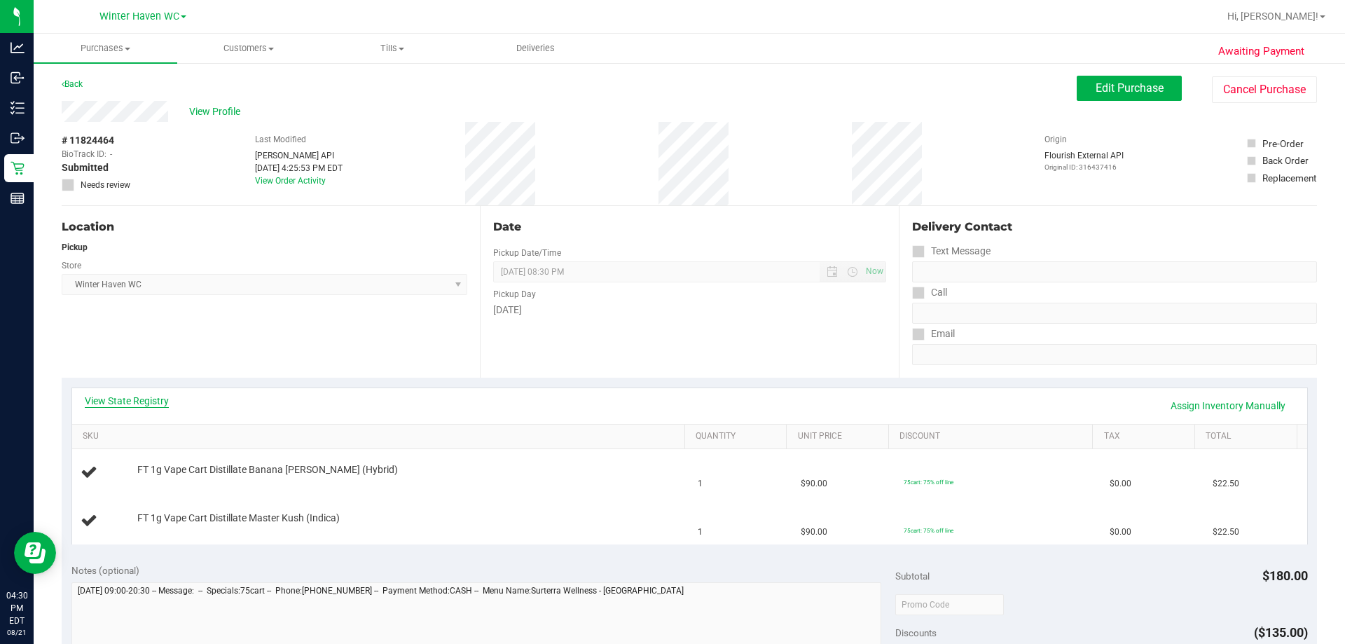
click at [153, 406] on link "View State Registry" at bounding box center [127, 401] width 84 height 14
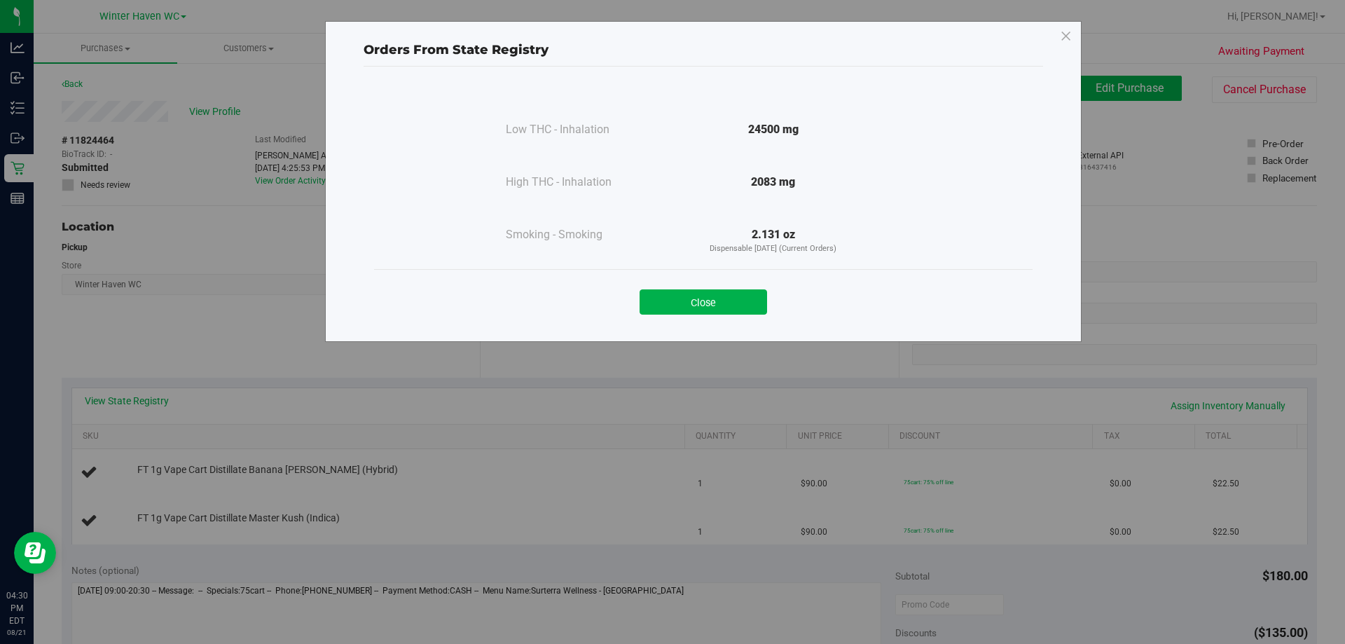
click at [725, 305] on button "Close" at bounding box center [703, 301] width 127 height 25
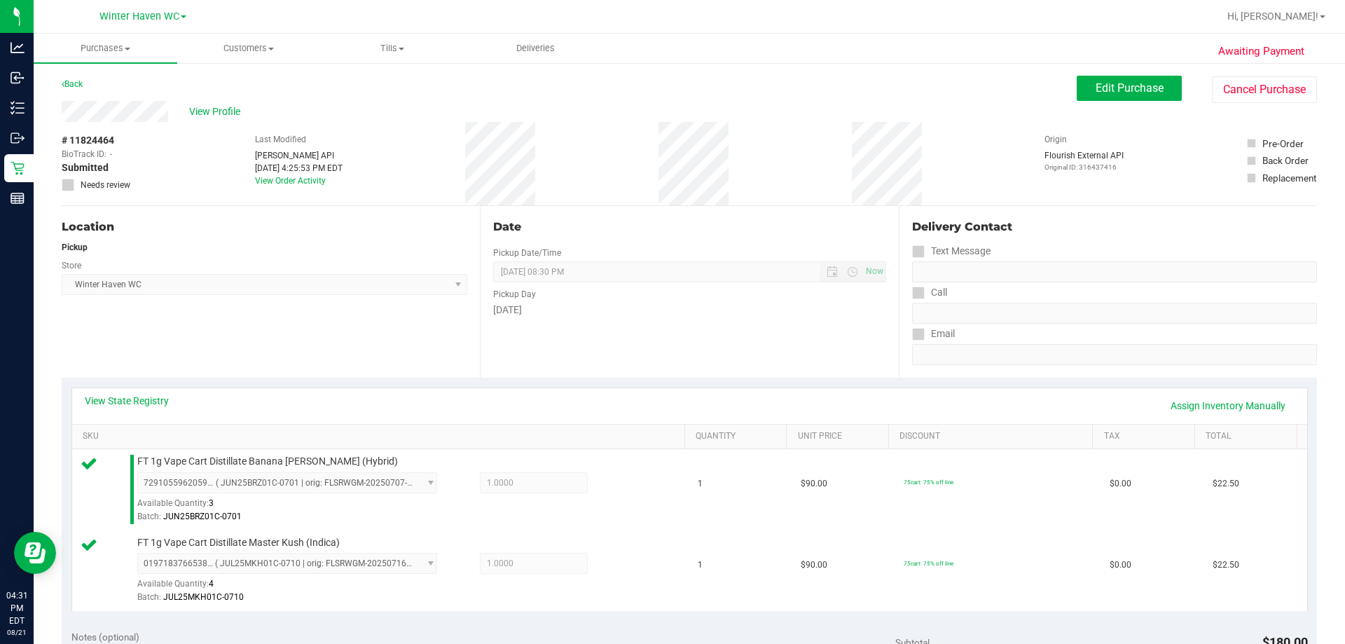
scroll to position [420, 0]
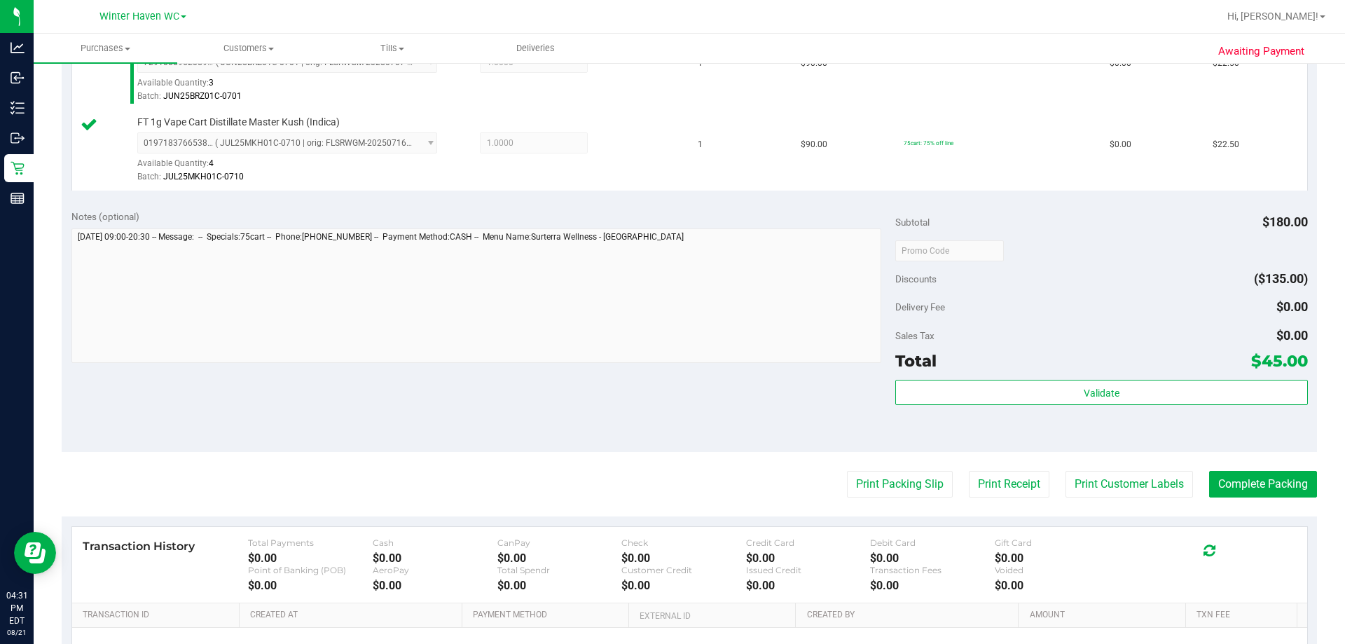
click at [1182, 357] on div "Total $45.00" at bounding box center [1101, 360] width 412 height 25
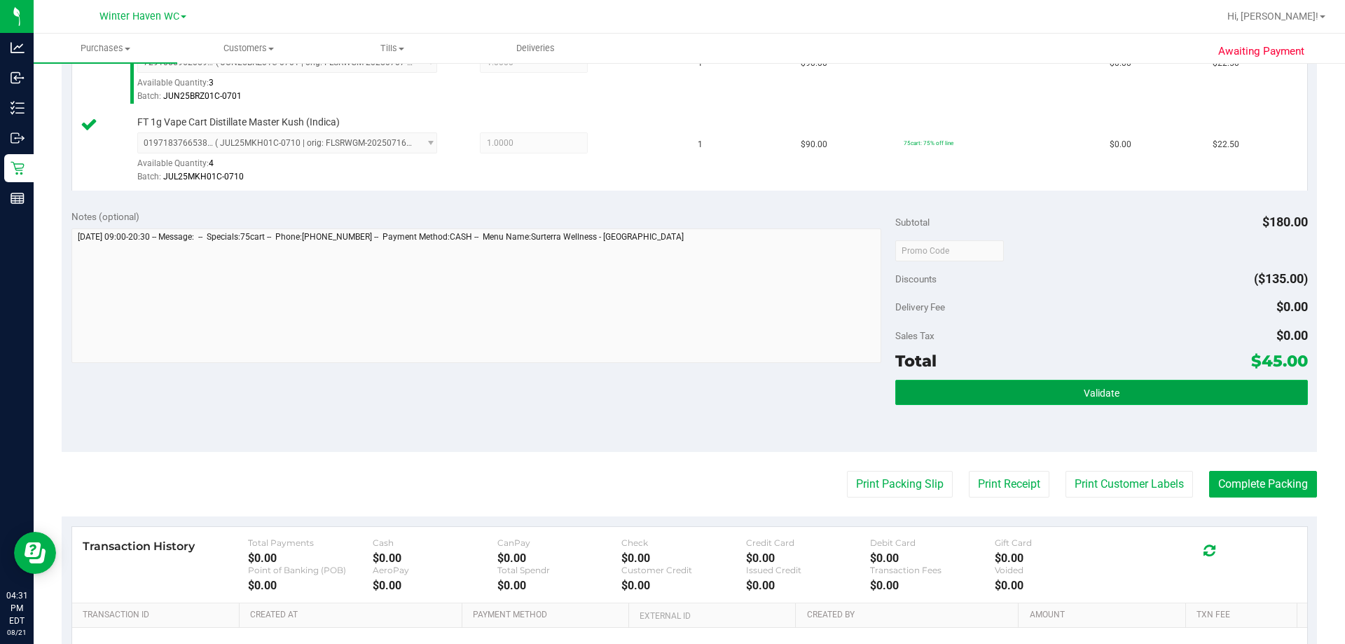
click at [1173, 389] on button "Validate" at bounding box center [1101, 392] width 412 height 25
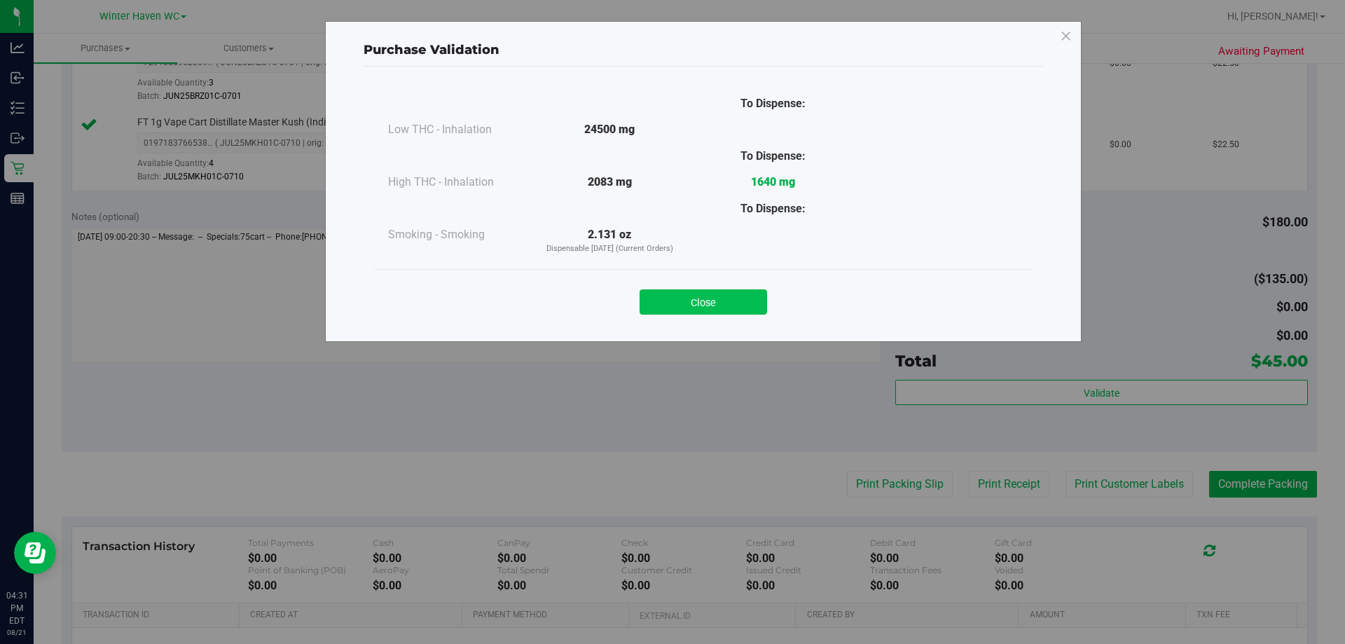
click at [734, 309] on button "Close" at bounding box center [703, 301] width 127 height 25
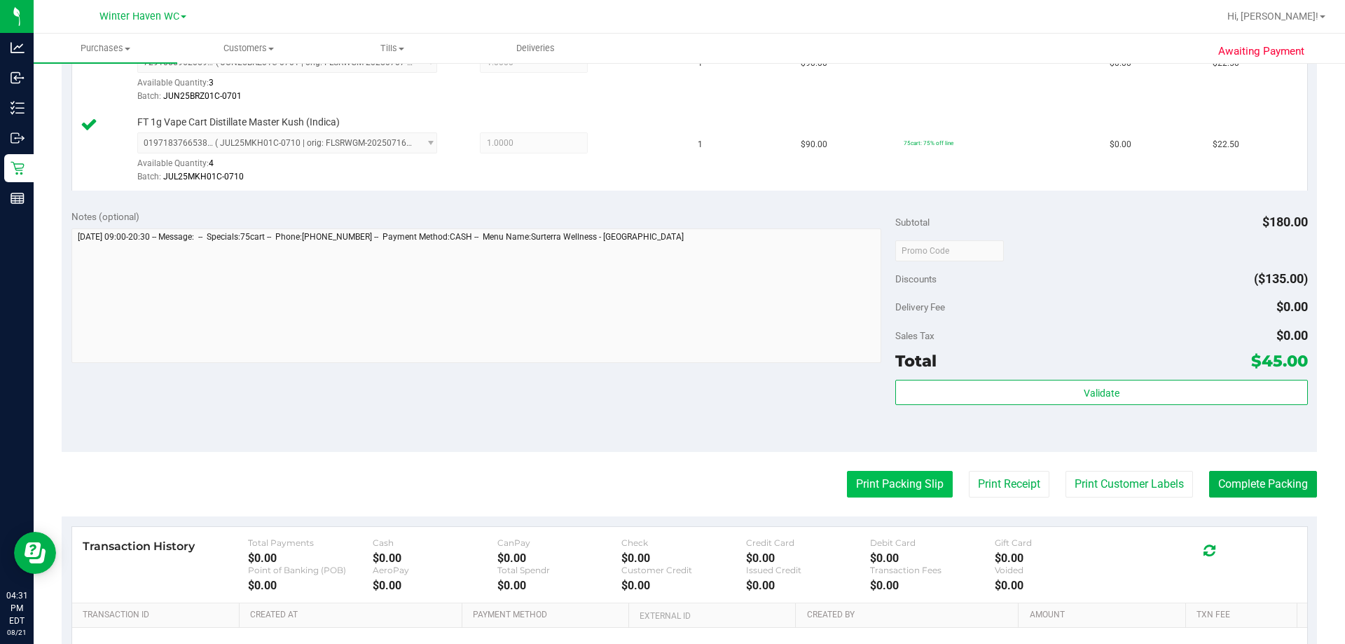
click at [923, 485] on button "Print Packing Slip" at bounding box center [900, 484] width 106 height 27
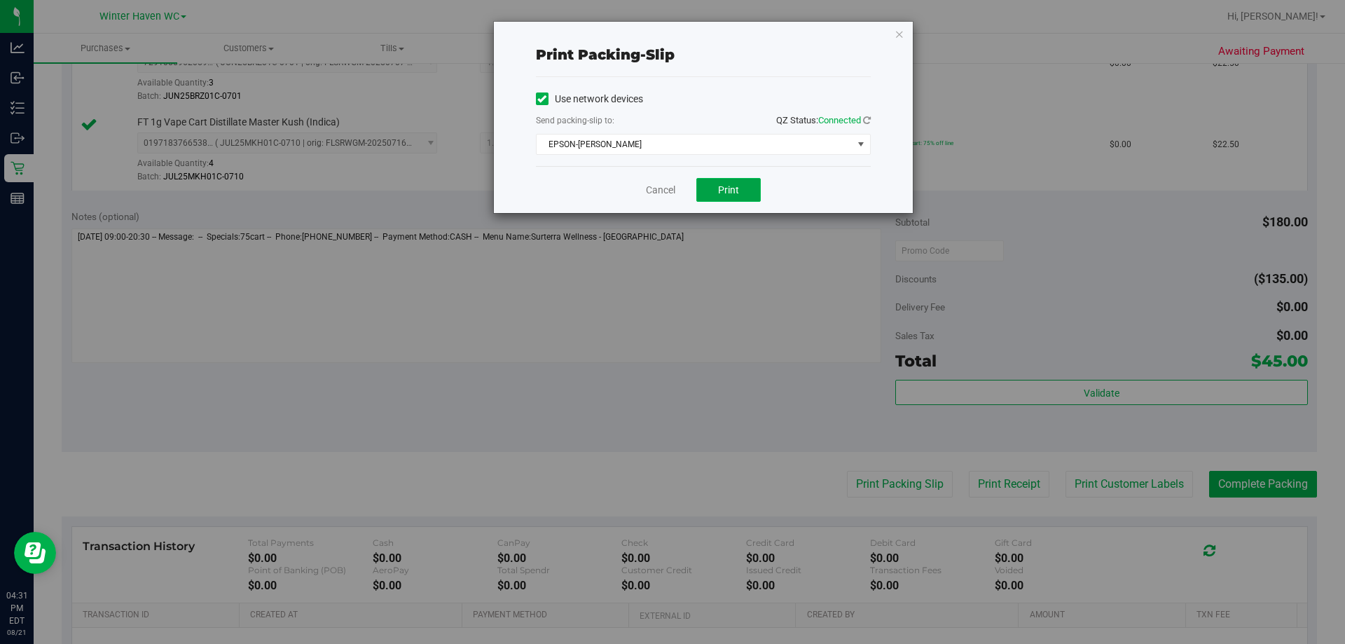
click at [726, 186] on span "Print" at bounding box center [728, 189] width 21 height 11
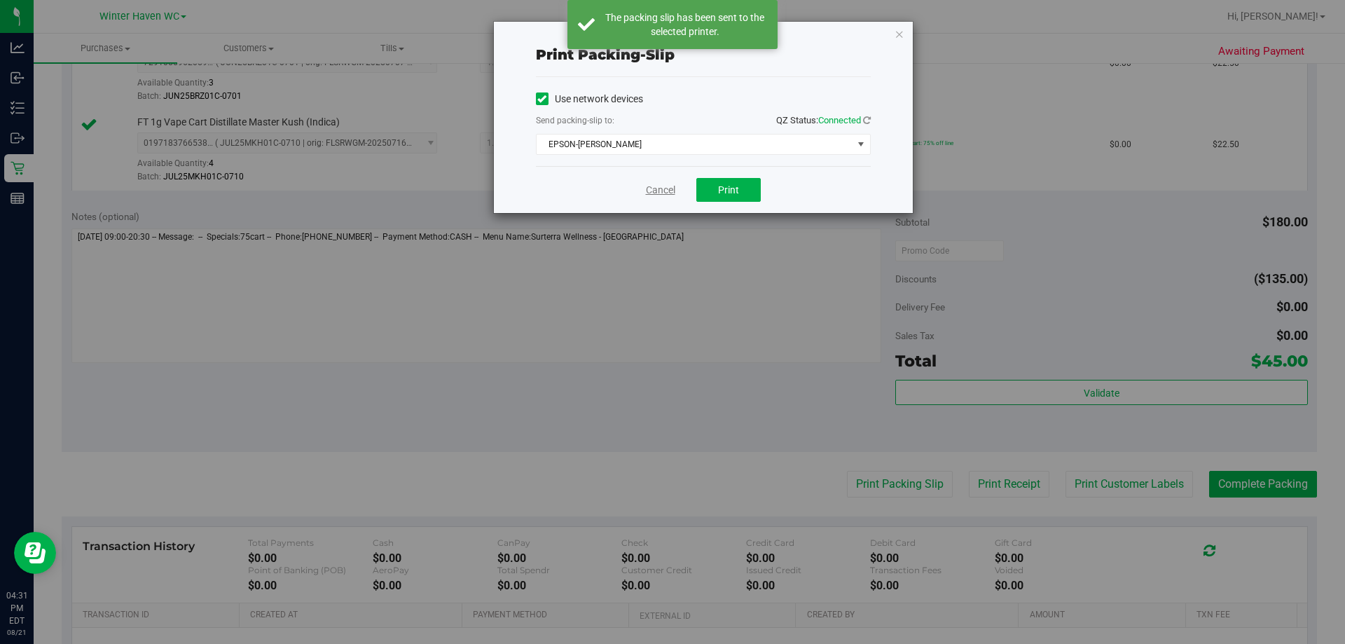
click at [656, 189] on link "Cancel" at bounding box center [660, 190] width 29 height 15
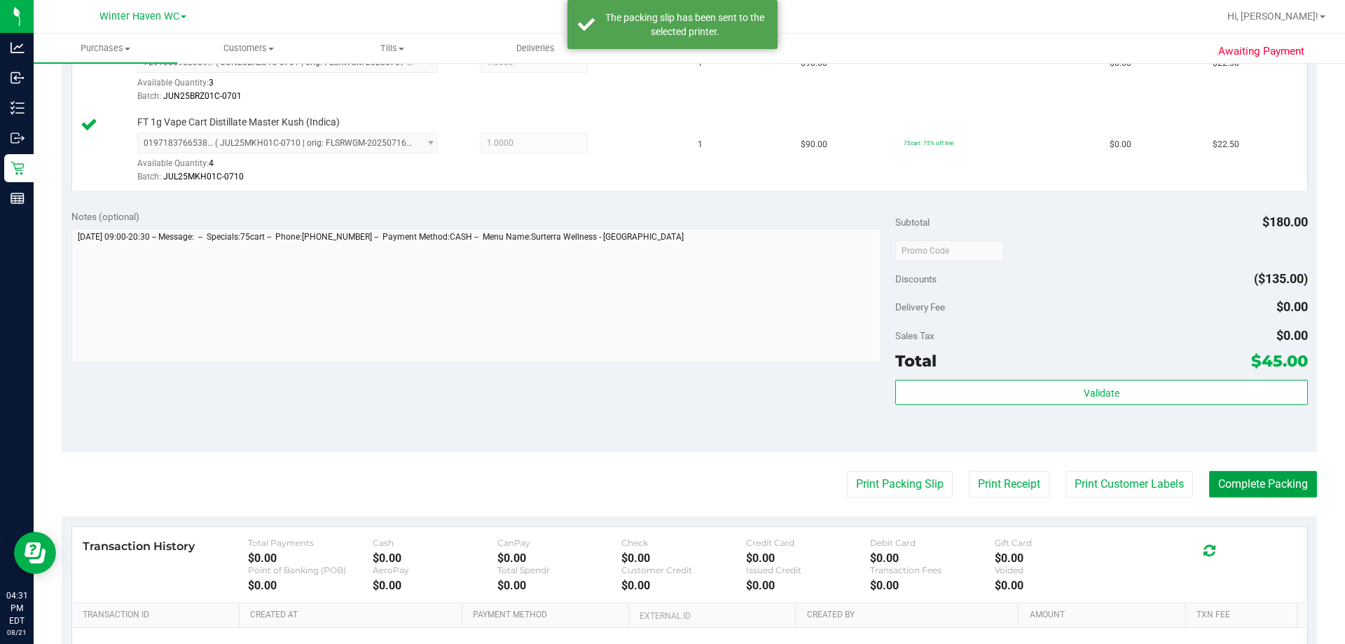
click at [1261, 475] on button "Complete Packing" at bounding box center [1263, 484] width 108 height 27
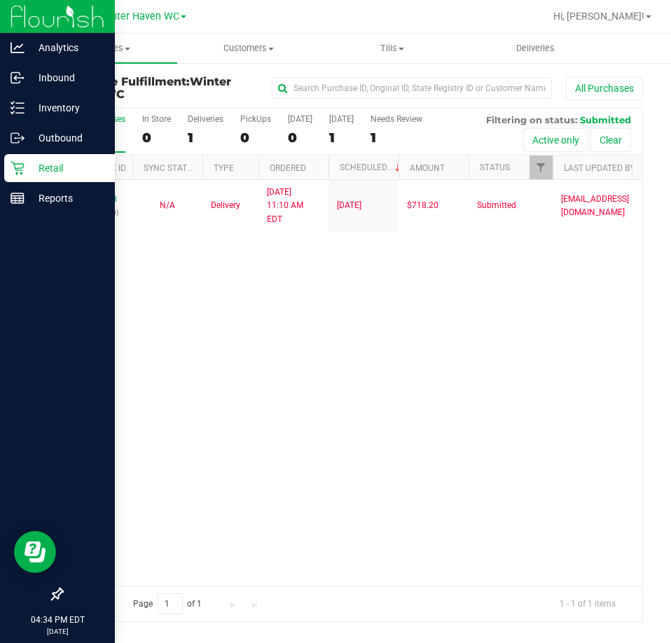
click at [39, 167] on p "Retail" at bounding box center [67, 168] width 84 height 17
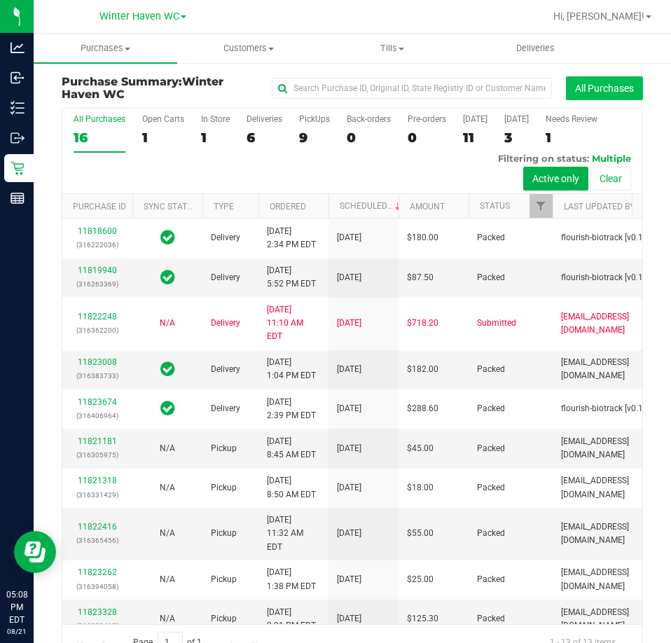
click at [574, 92] on button "All Purchases" at bounding box center [604, 88] width 77 height 24
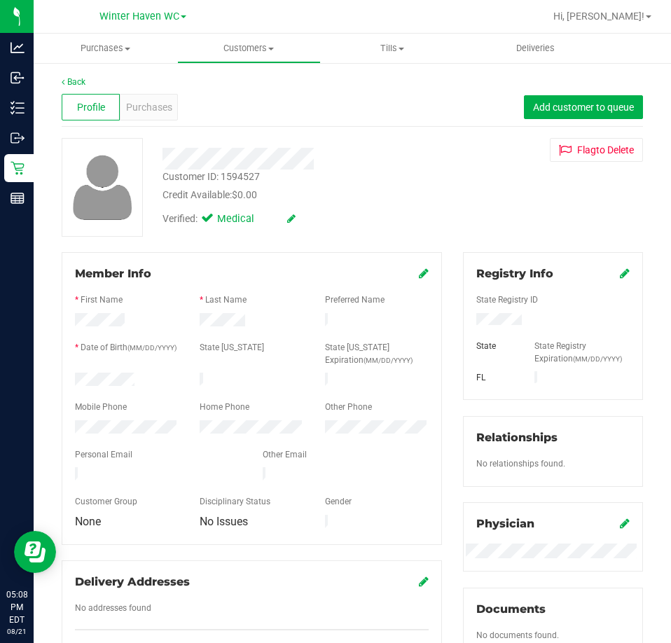
drag, startPoint x: 264, startPoint y: 184, endPoint x: 225, endPoint y: 177, distance: 40.0
click at [225, 177] on div "Customer ID: 1594527 Credit Available: $0.00" at bounding box center [302, 186] width 301 height 33
click at [239, 181] on div "Customer ID: 1594527" at bounding box center [211, 177] width 97 height 15
click at [214, 195] on div "Credit Available: $0.00" at bounding box center [303, 195] width 280 height 15
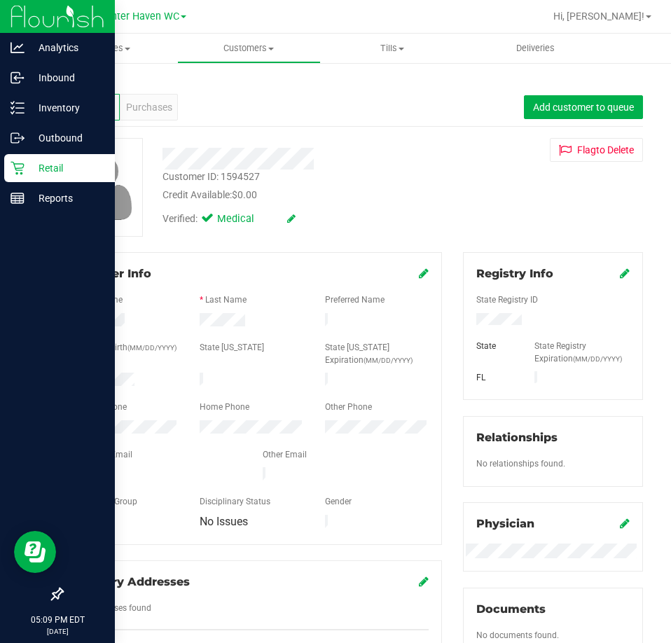
click at [28, 165] on p "Retail" at bounding box center [67, 168] width 84 height 17
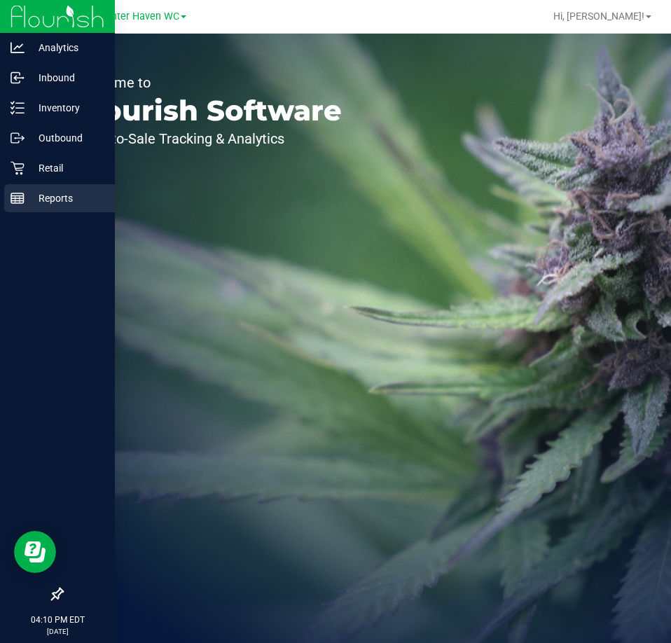
click at [23, 198] on rect at bounding box center [17, 198] width 13 height 10
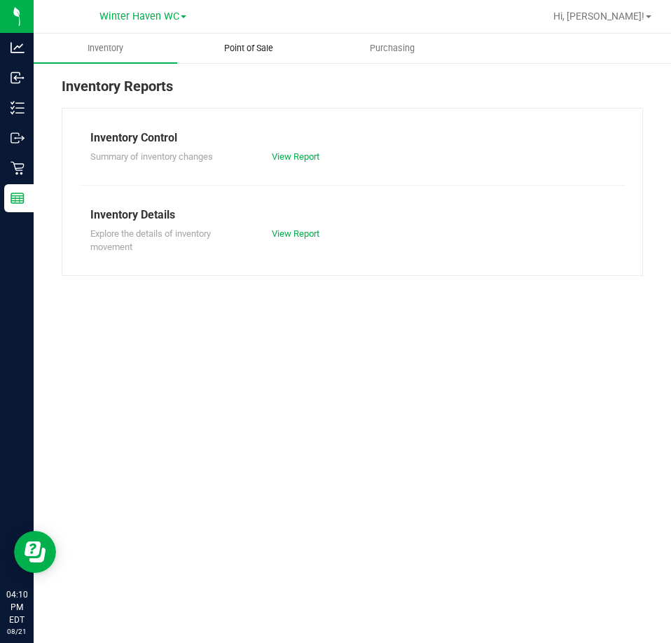
click at [235, 48] on span "Point of Sale" at bounding box center [248, 48] width 87 height 13
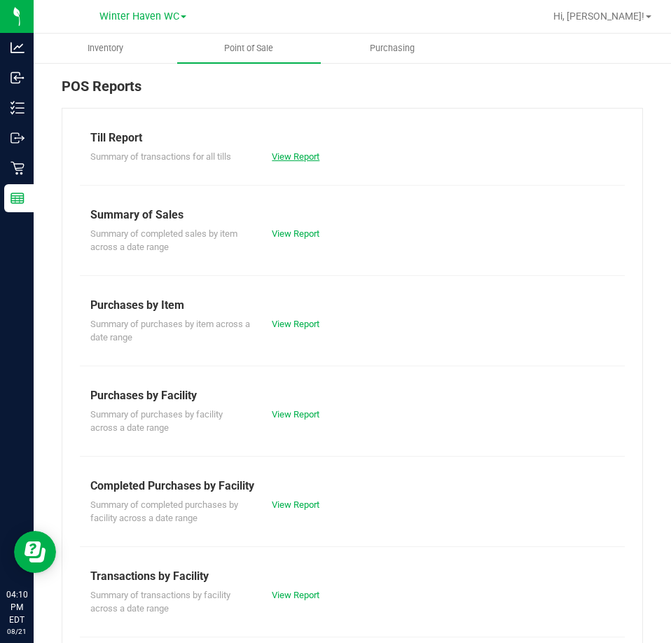
click at [278, 156] on link "View Report" at bounding box center [296, 156] width 48 height 11
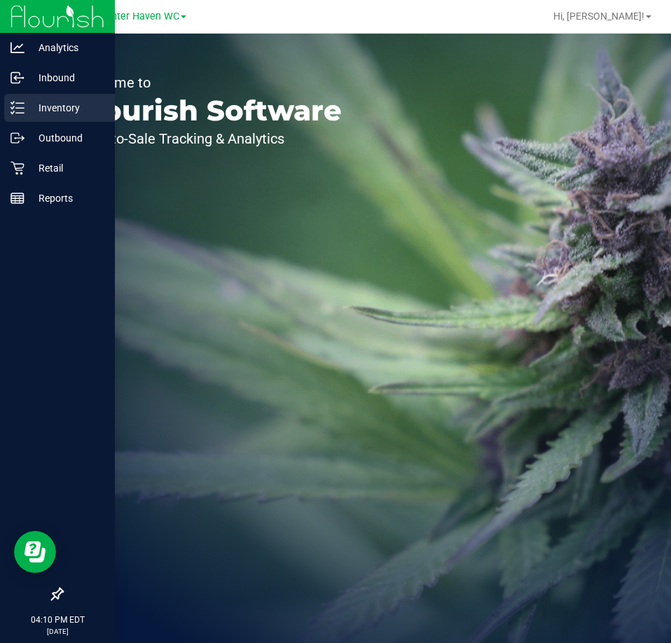
click at [22, 103] on line at bounding box center [20, 103] width 8 height 0
